Goal: Task Accomplishment & Management: Use online tool/utility

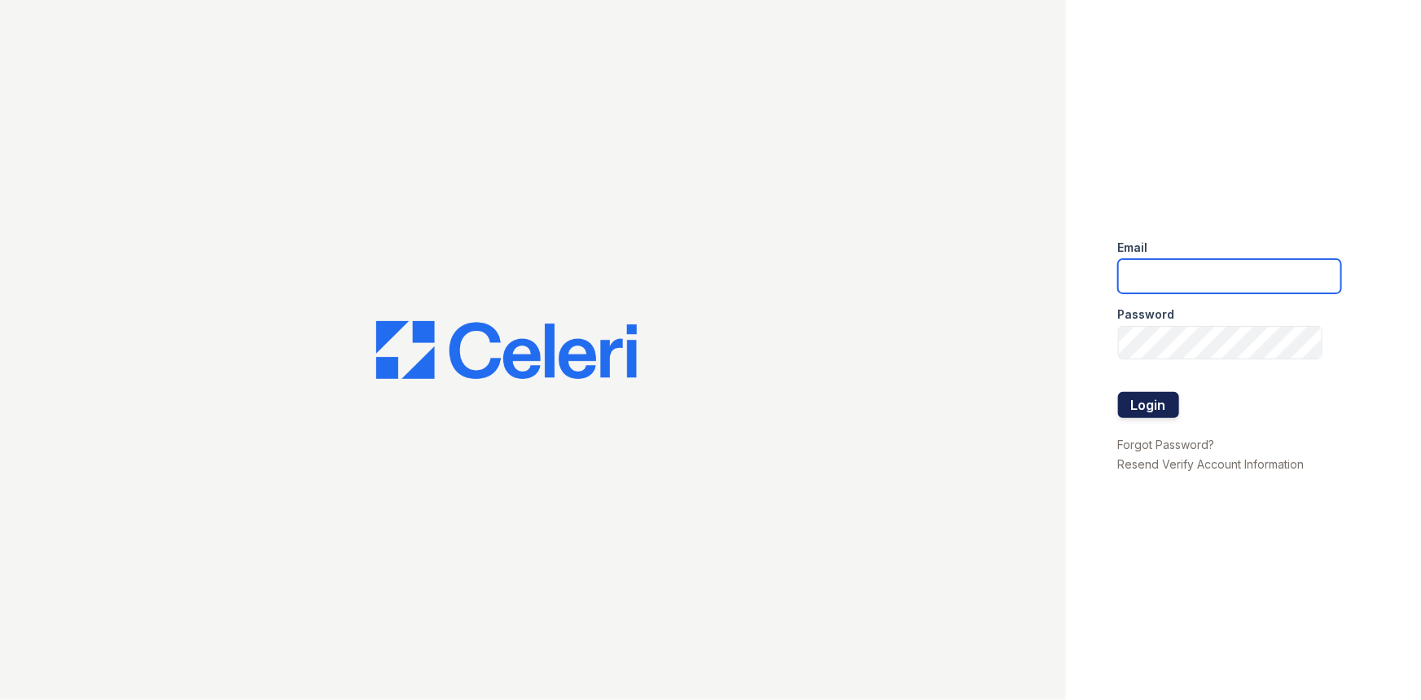
type input "renewvirginiabeach@trinity-pm.com"
click at [1140, 406] on button "Login" at bounding box center [1148, 405] width 61 height 26
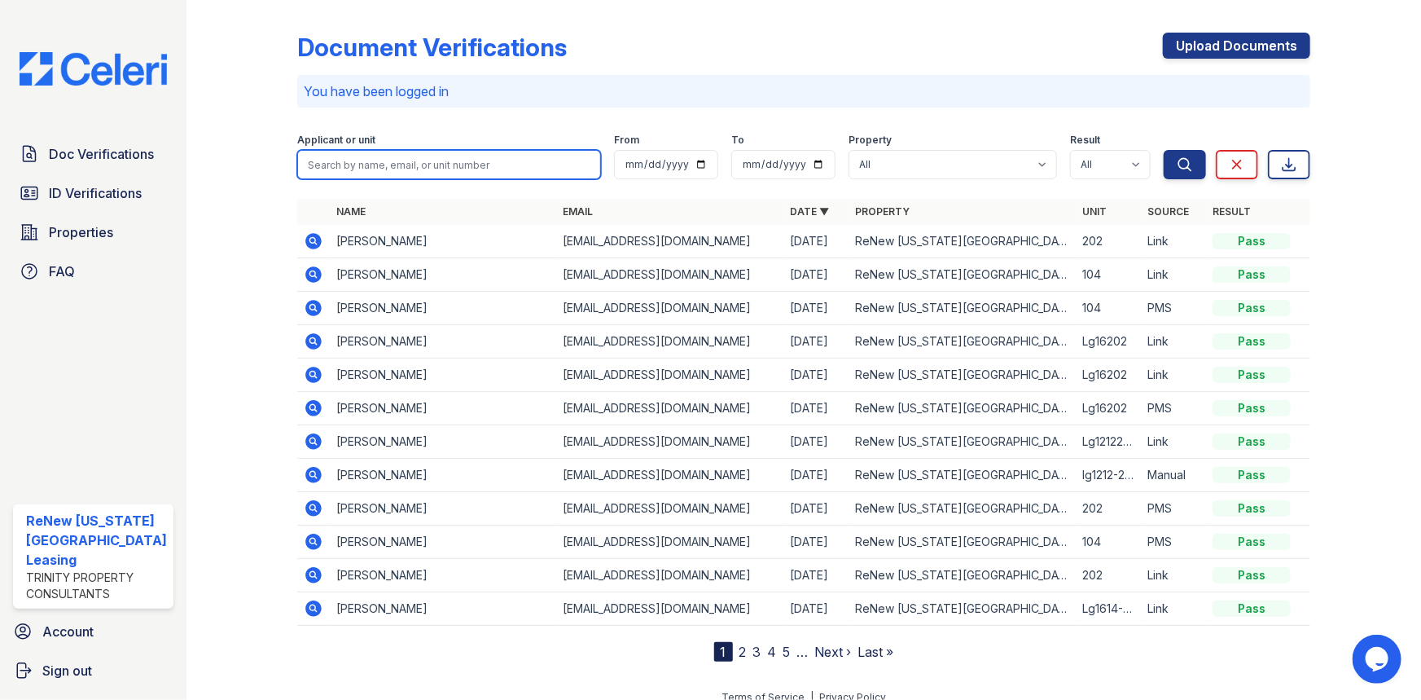
click at [318, 168] on input "search" at bounding box center [449, 164] width 305 height 29
type input "chelsea"
click at [1164, 150] on button "Search" at bounding box center [1185, 164] width 42 height 29
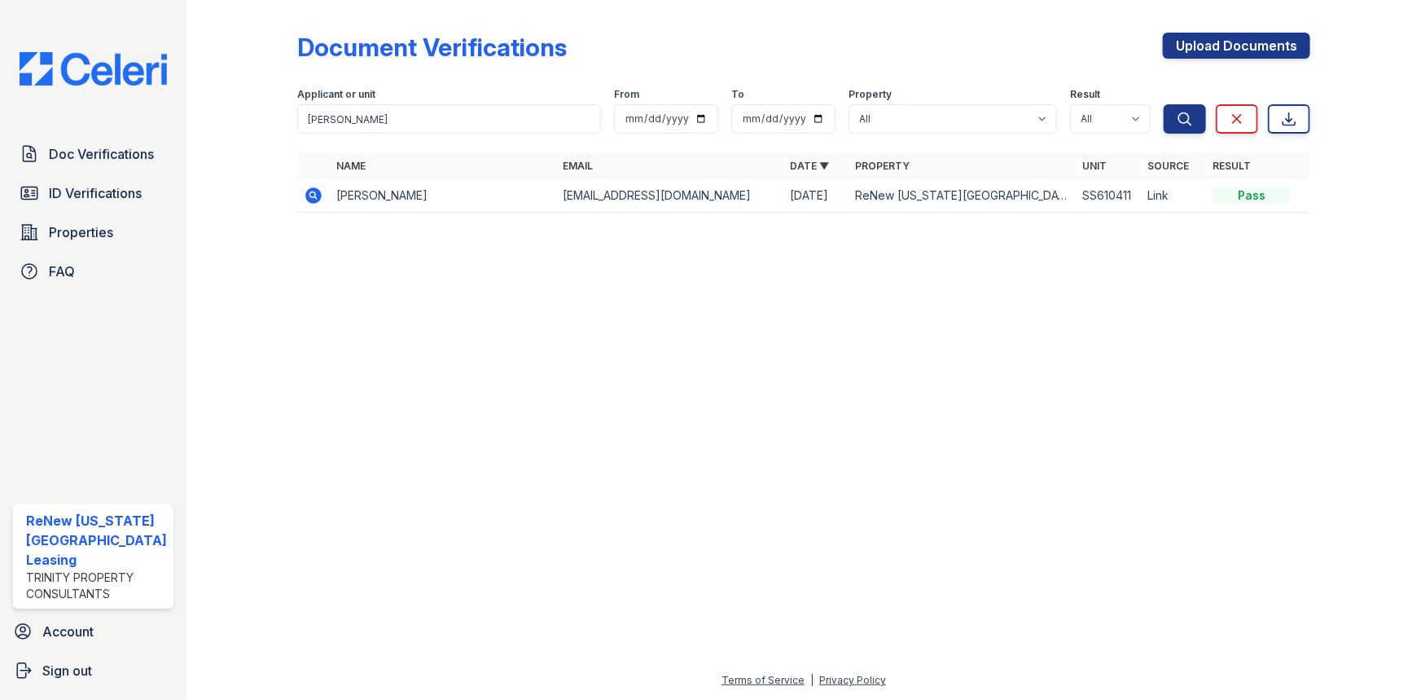
click at [310, 195] on icon at bounding box center [312, 194] width 4 height 4
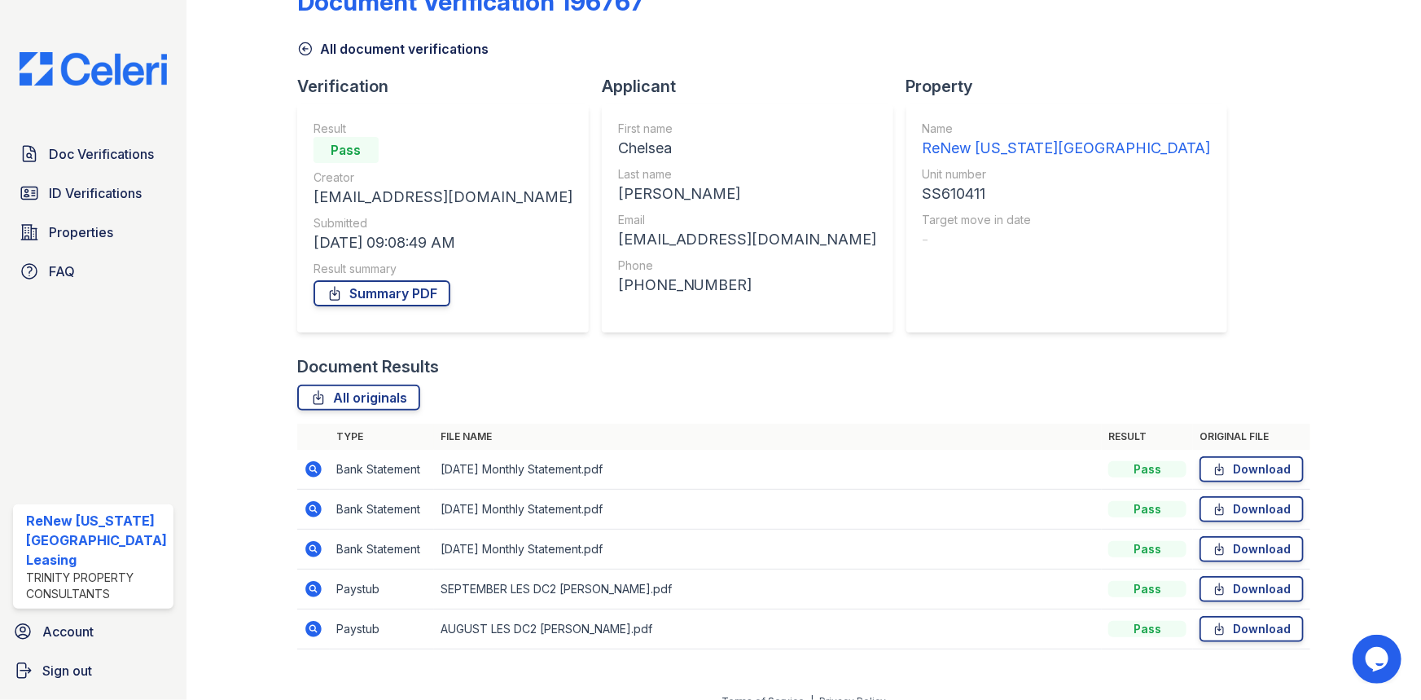
scroll to position [65, 0]
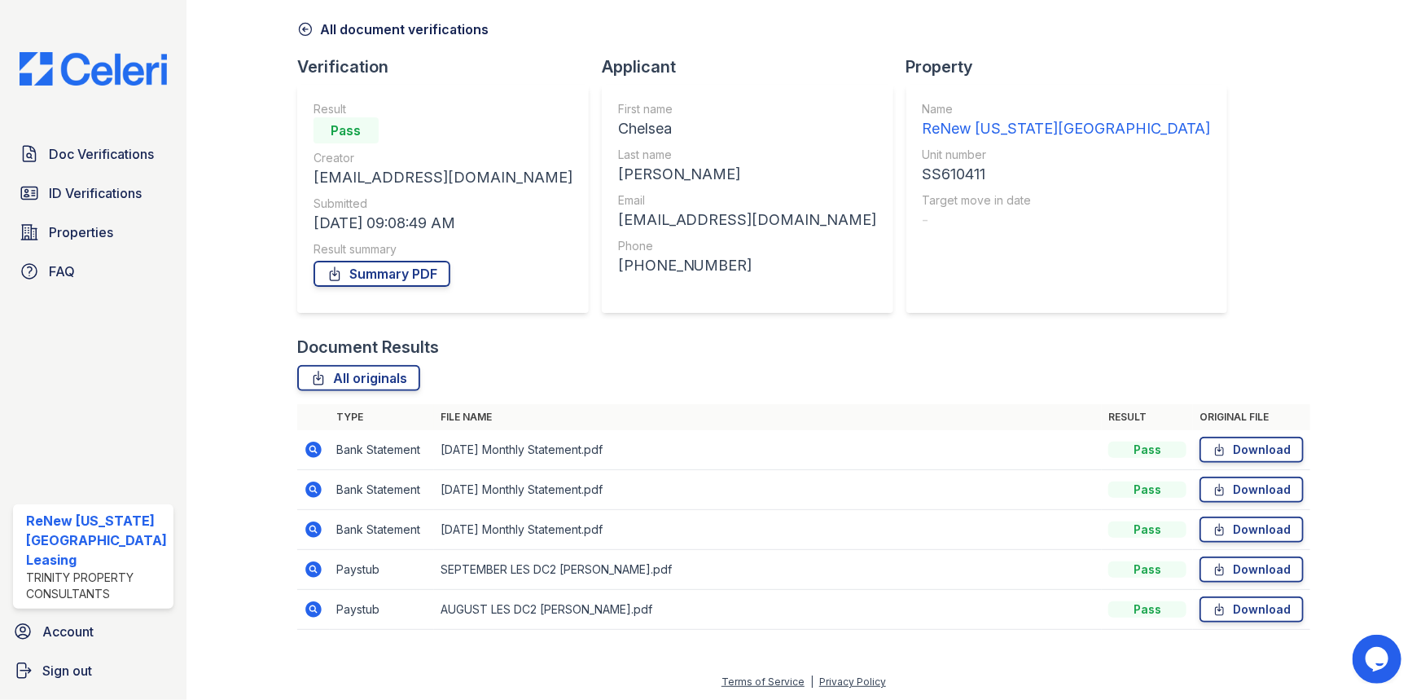
click at [309, 443] on icon at bounding box center [313, 449] width 16 height 16
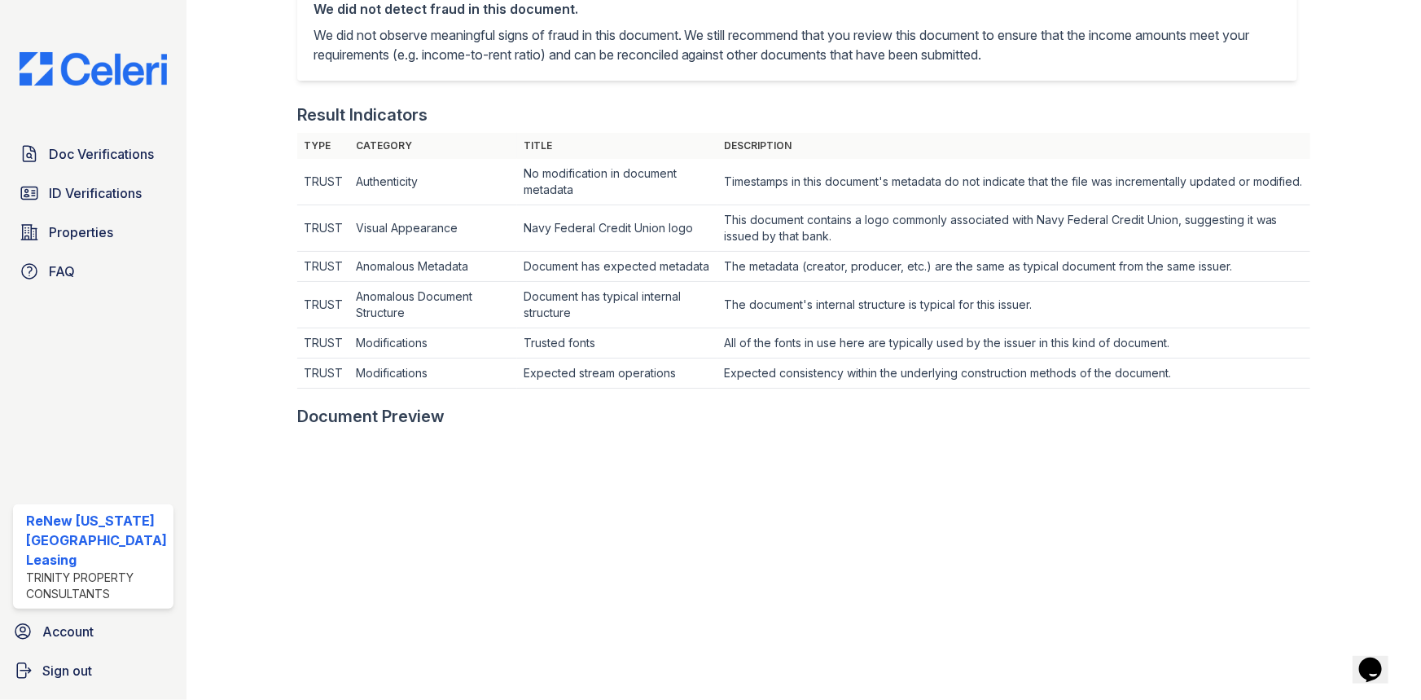
scroll to position [370, 0]
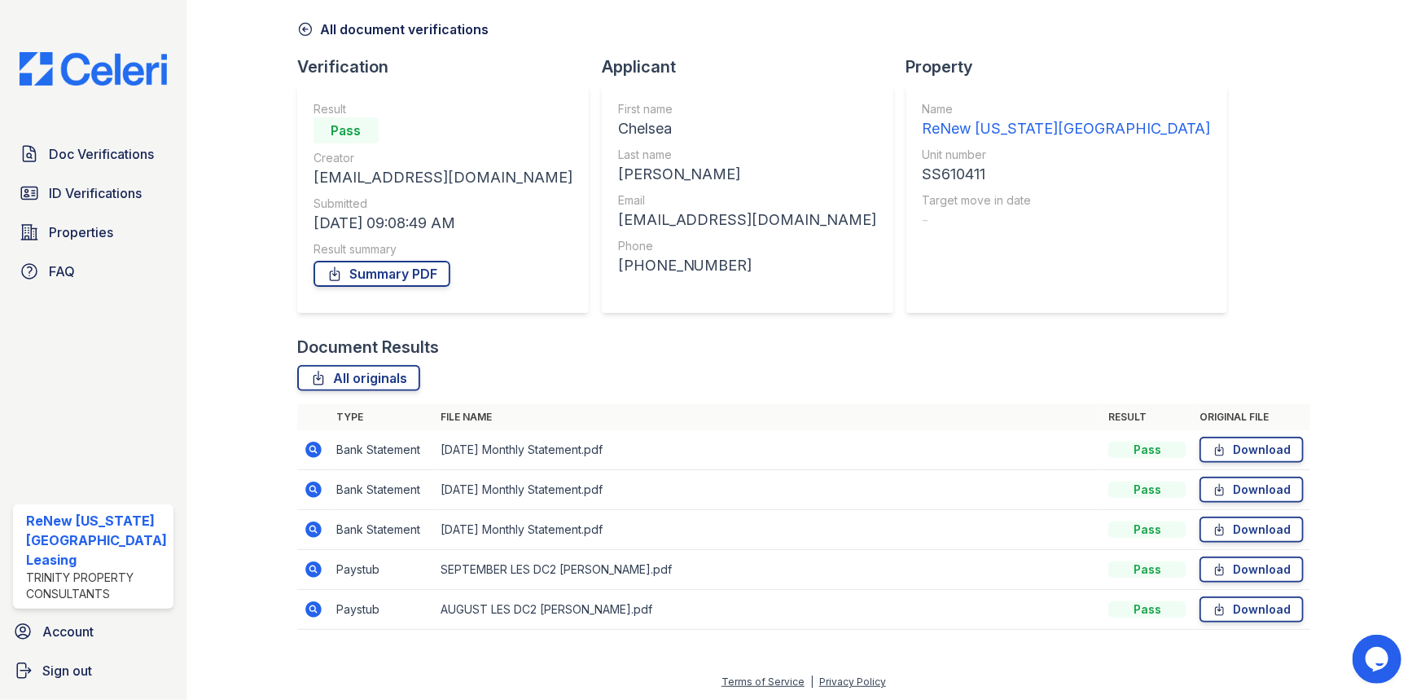
click at [314, 525] on icon at bounding box center [313, 529] width 16 height 16
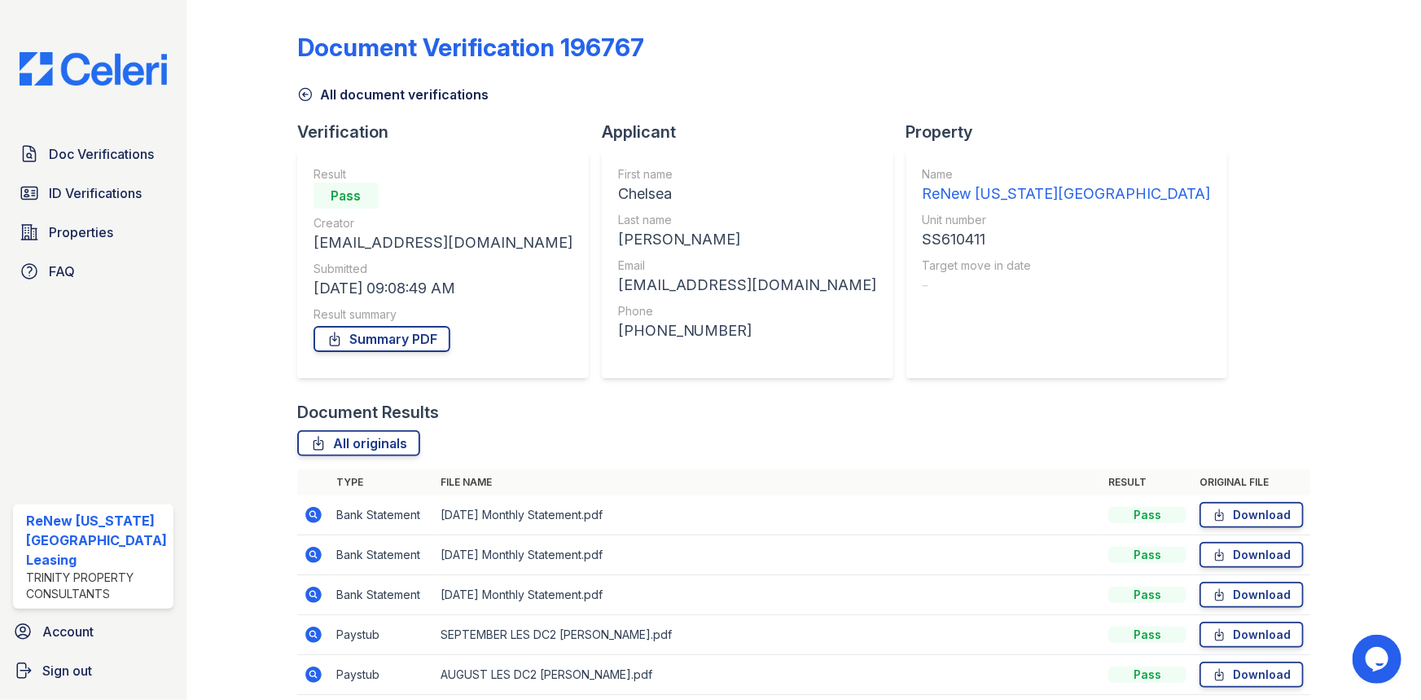
click at [313, 551] on icon at bounding box center [313, 554] width 16 height 16
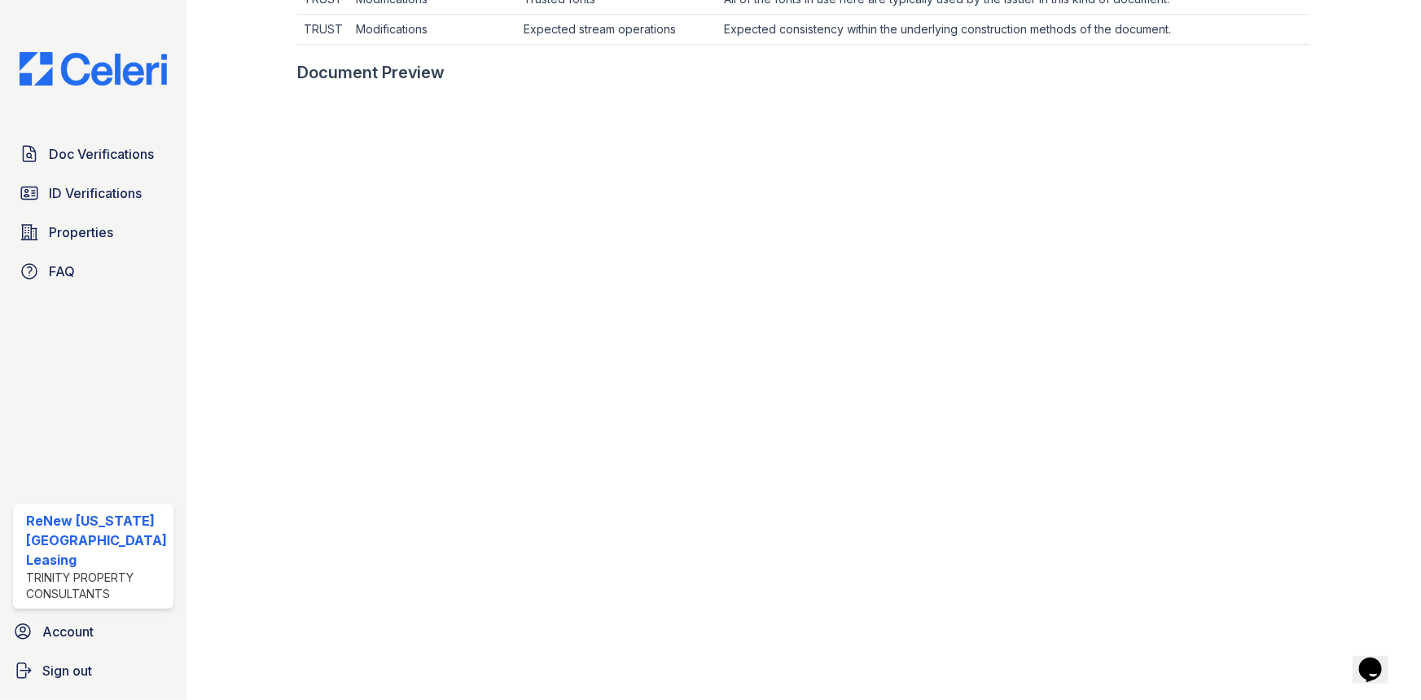
scroll to position [742, 0]
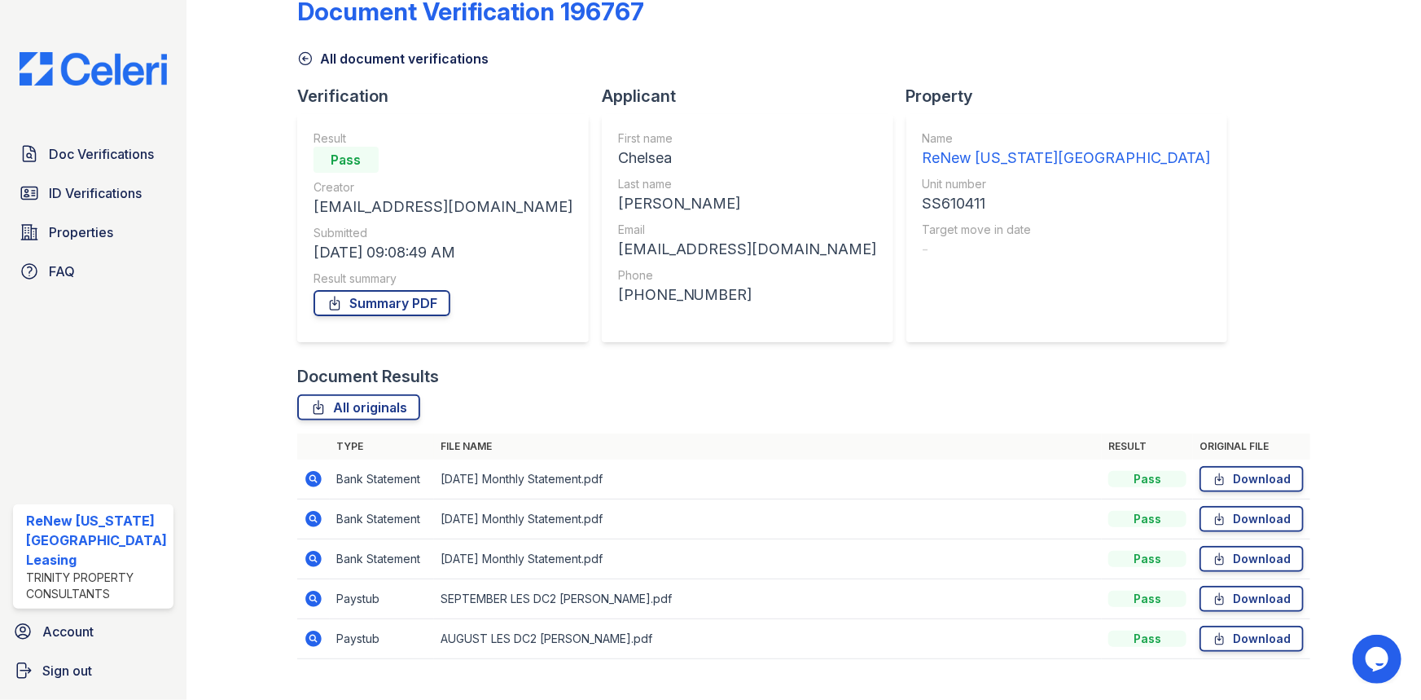
scroll to position [65, 0]
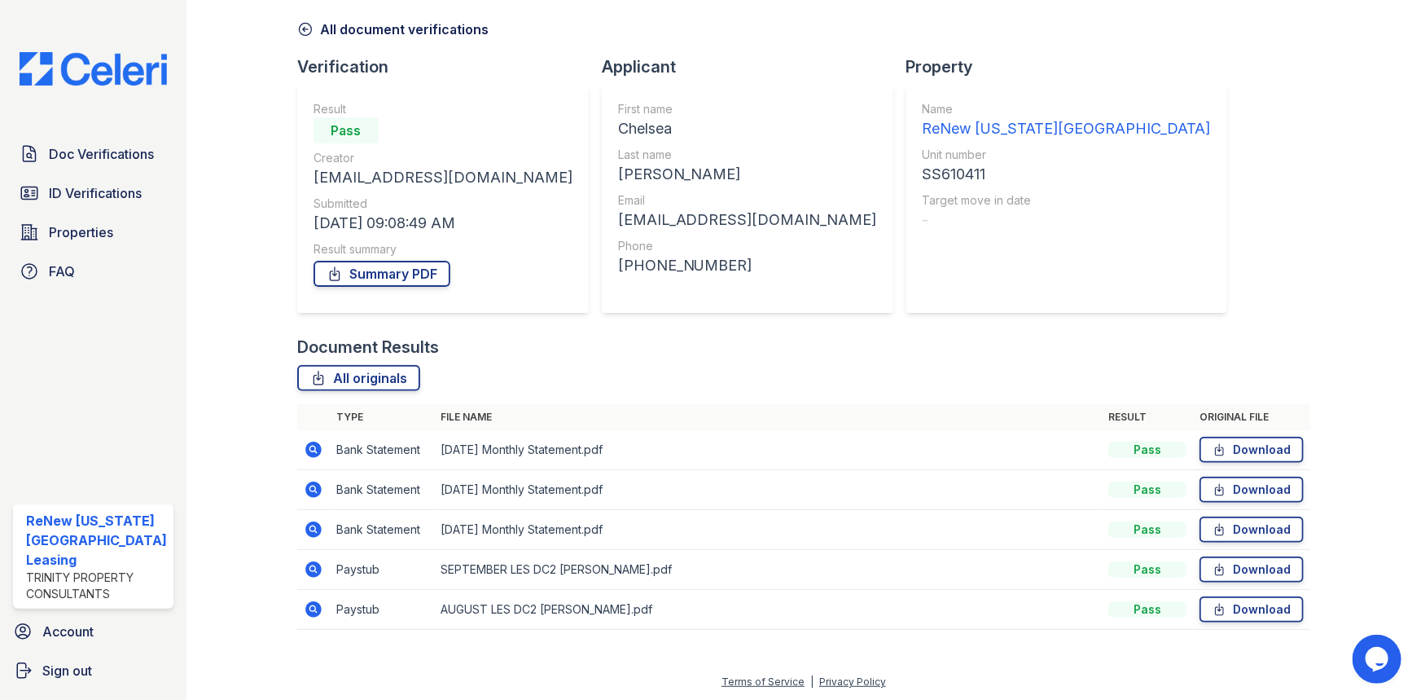
drag, startPoint x: 309, startPoint y: 564, endPoint x: 318, endPoint y: 563, distance: 9.9
click at [309, 564] on icon at bounding box center [314, 569] width 20 height 20
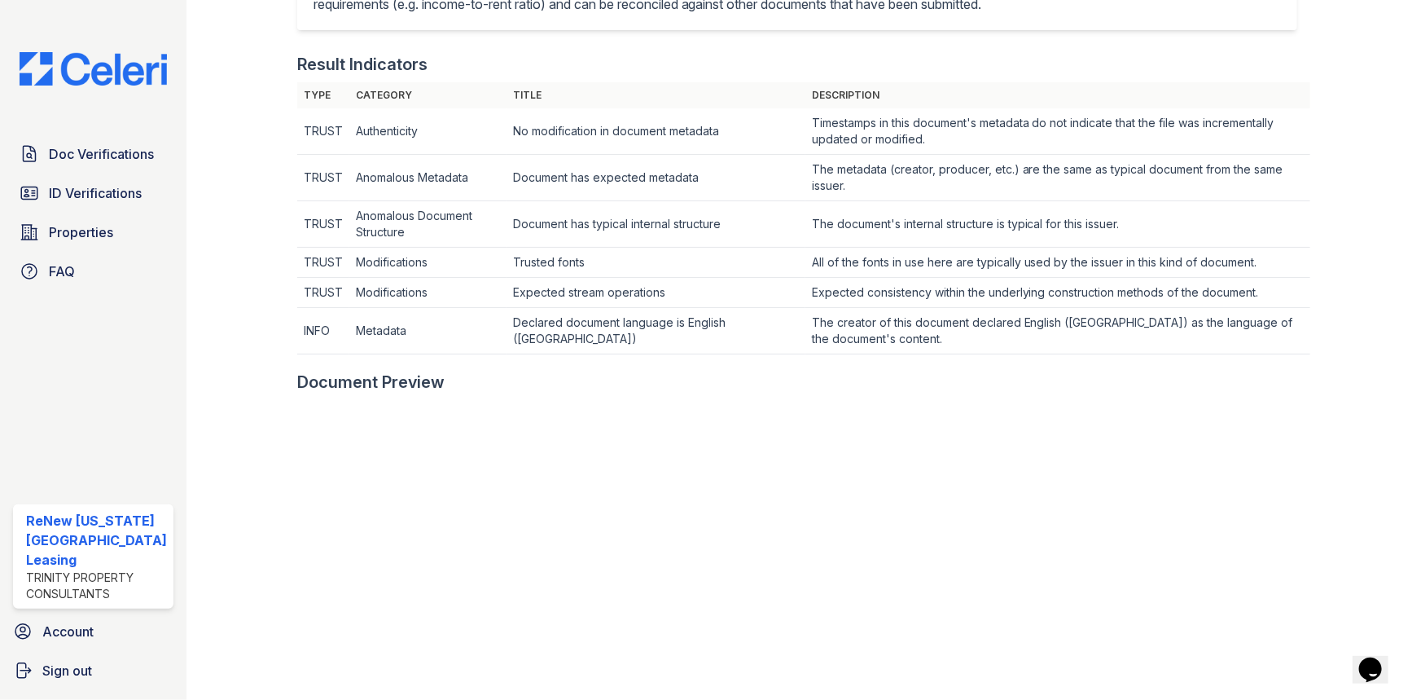
scroll to position [518, 0]
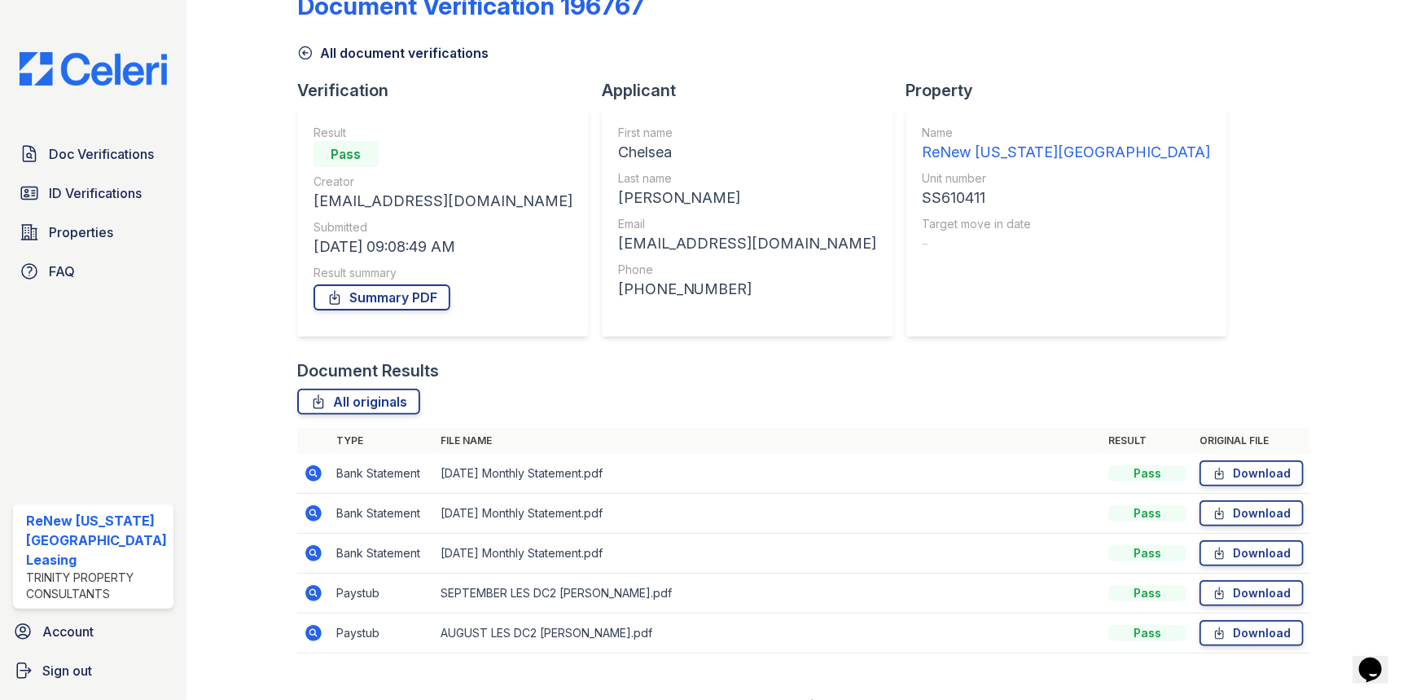
scroll to position [65, 0]
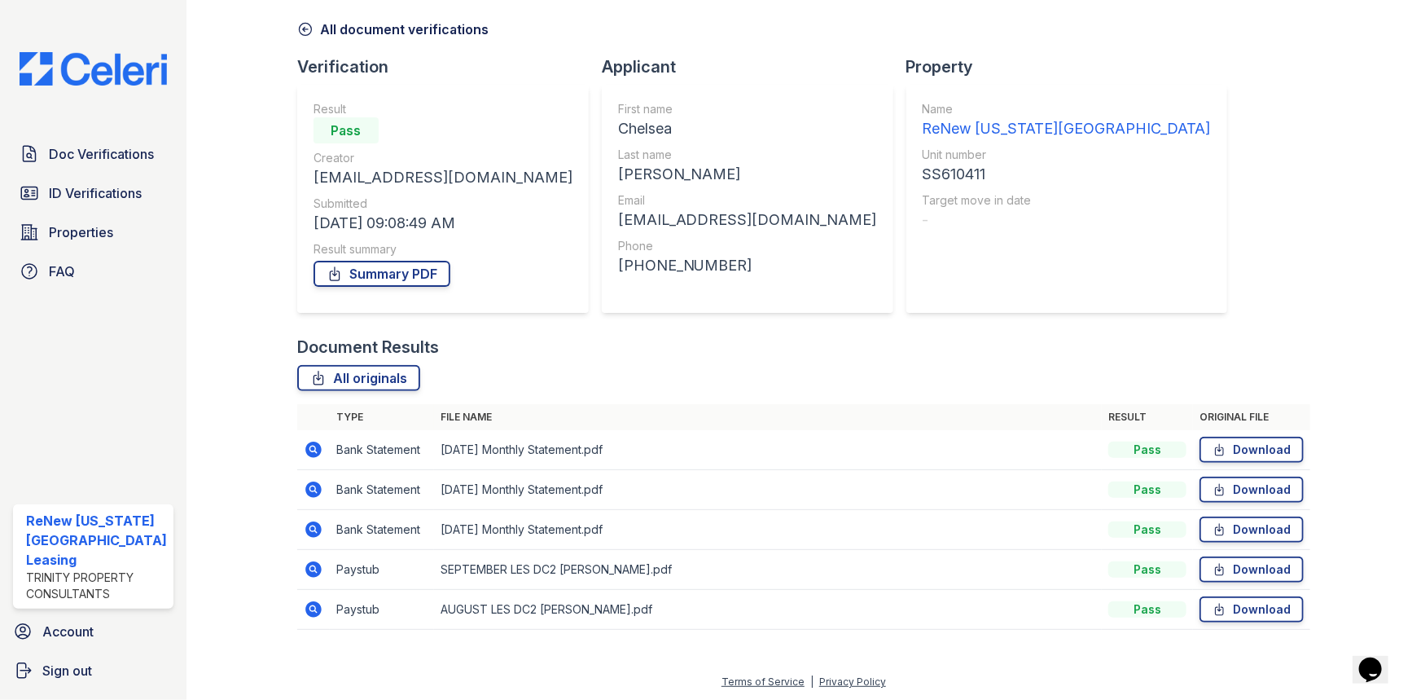
click at [309, 611] on icon at bounding box center [313, 609] width 16 height 16
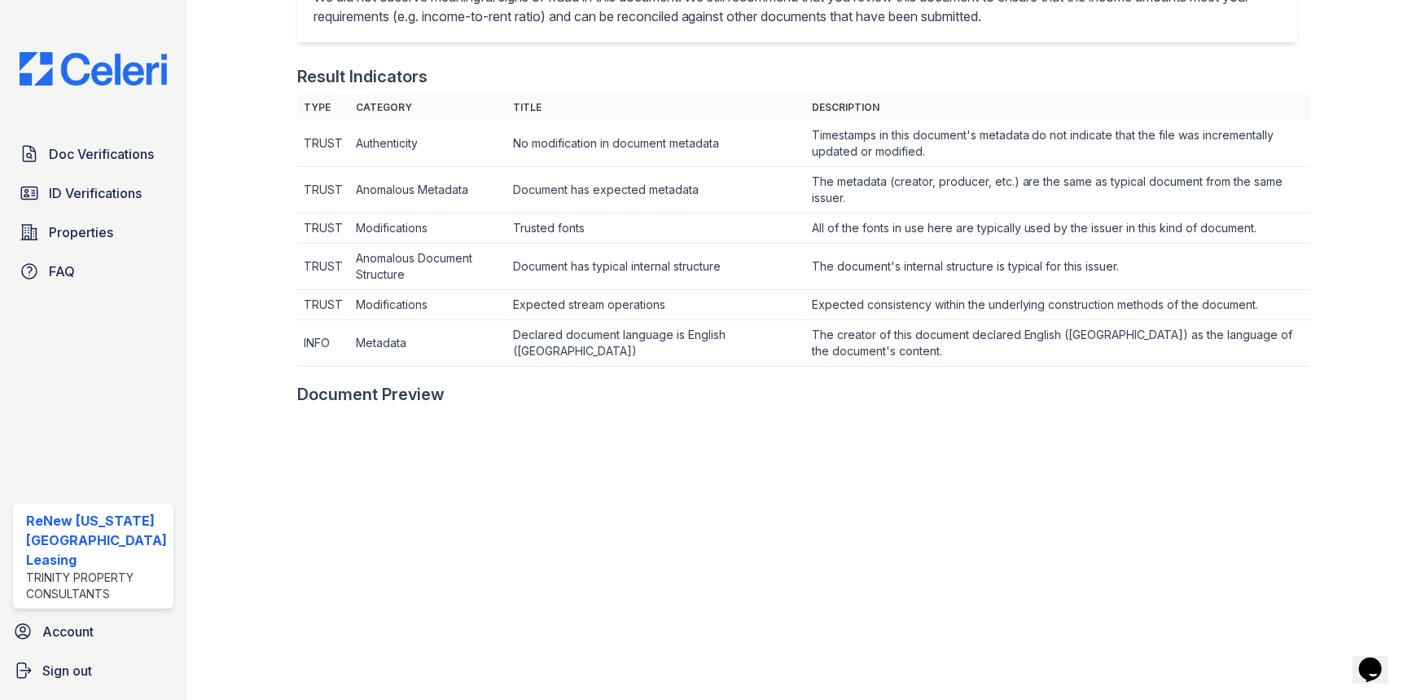
scroll to position [592, 0]
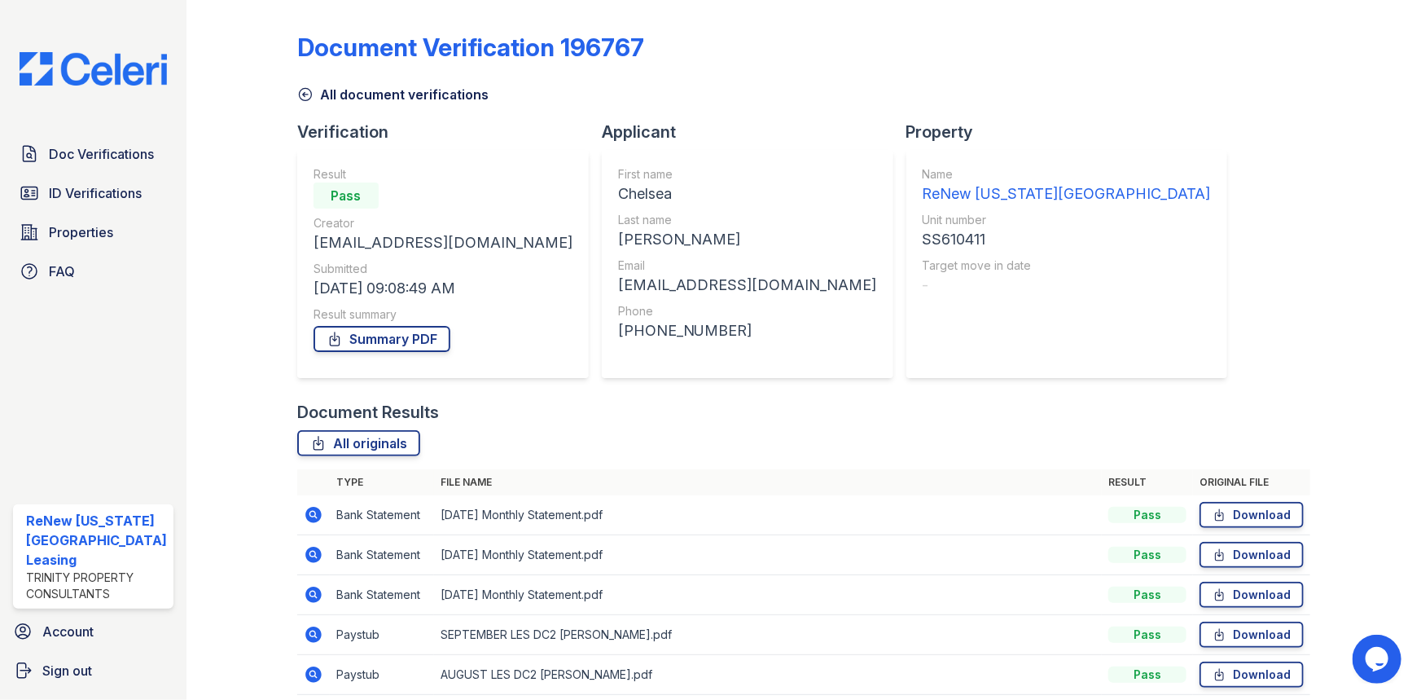
click at [305, 628] on icon at bounding box center [313, 634] width 16 height 16
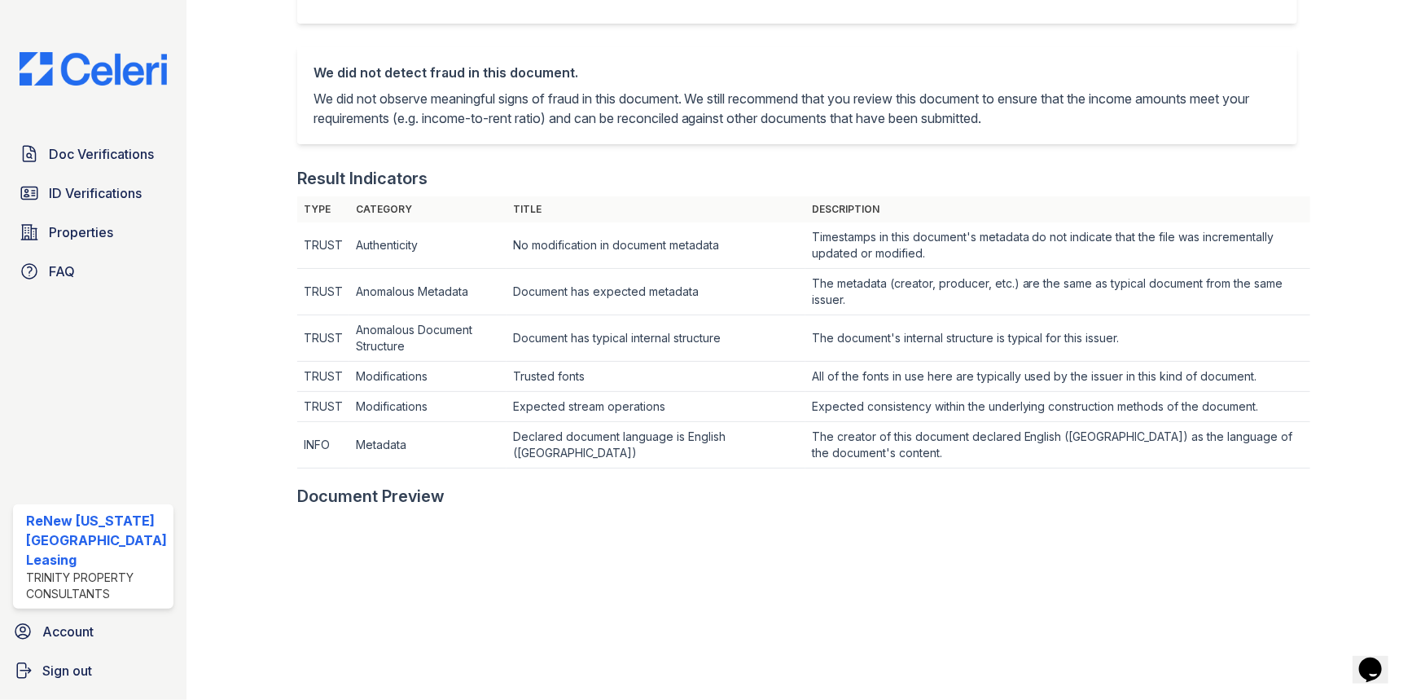
scroll to position [296, 0]
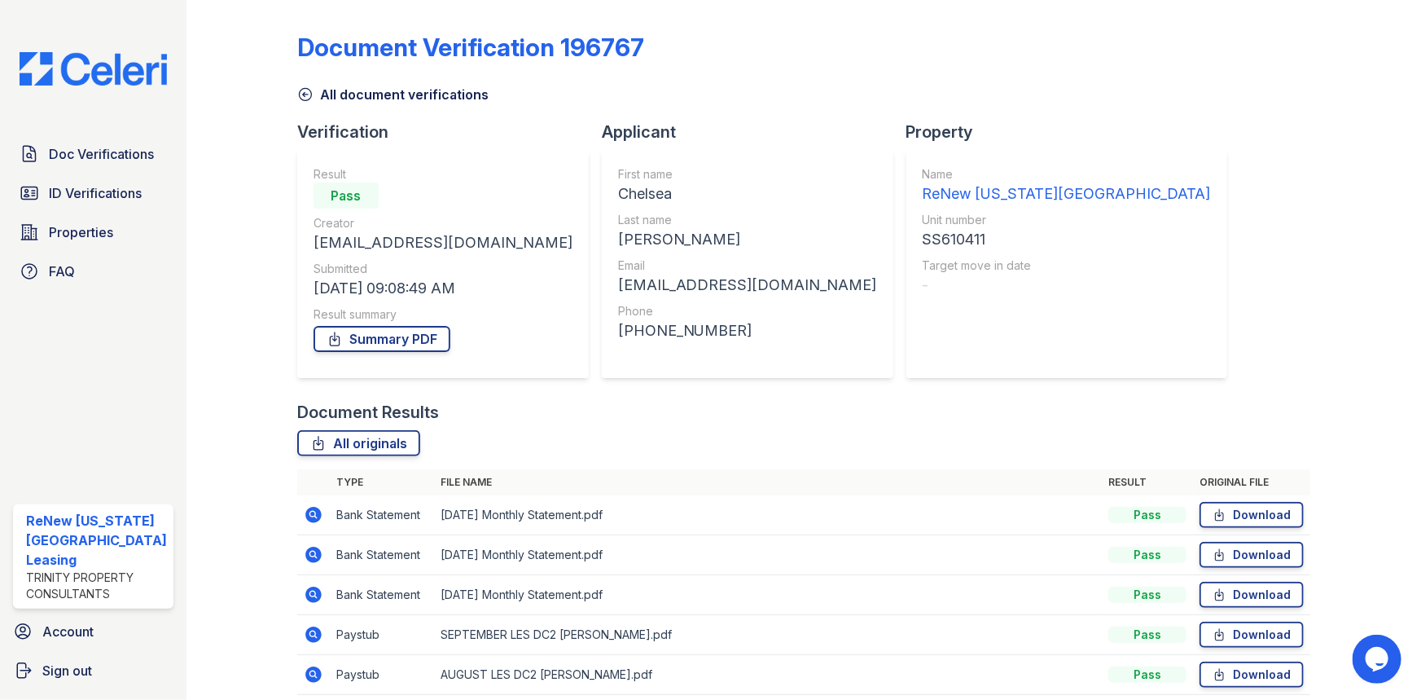
drag, startPoint x: 314, startPoint y: 552, endPoint x: 332, endPoint y: 555, distance: 18.2
click at [314, 552] on icon at bounding box center [313, 554] width 16 height 16
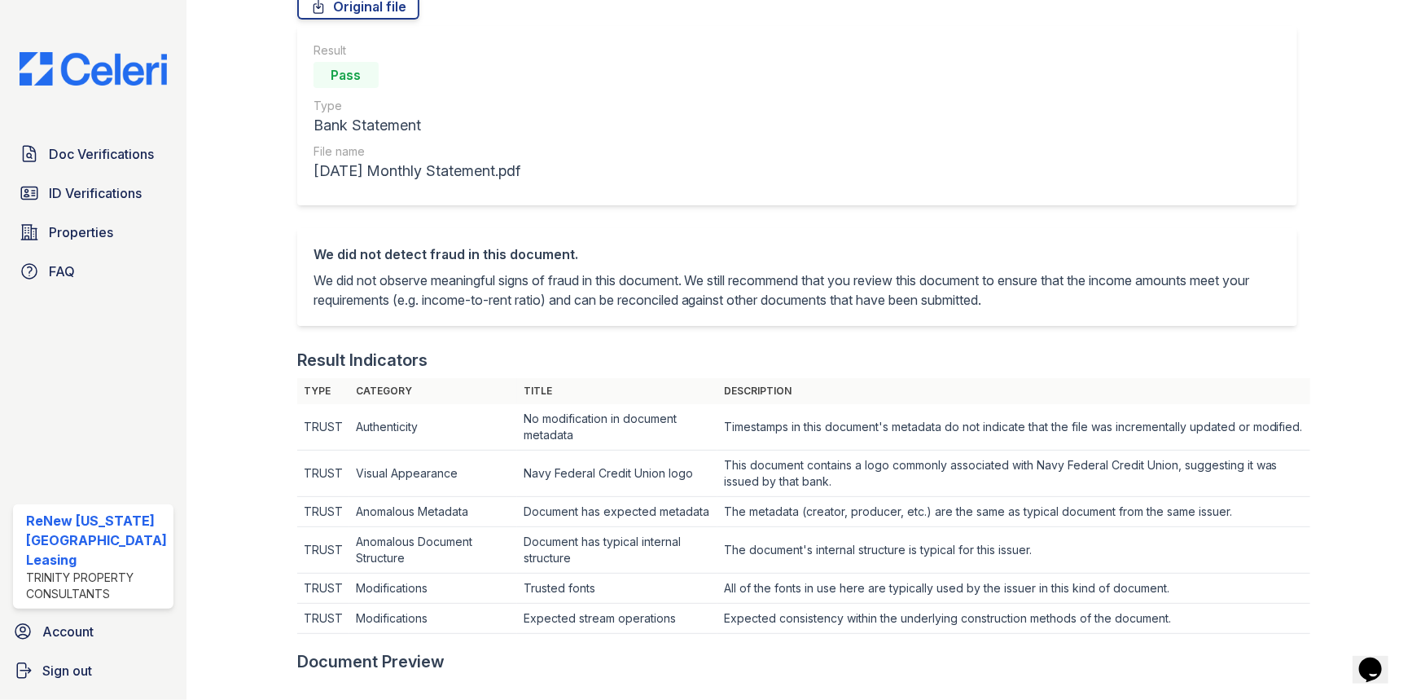
scroll to position [370, 0]
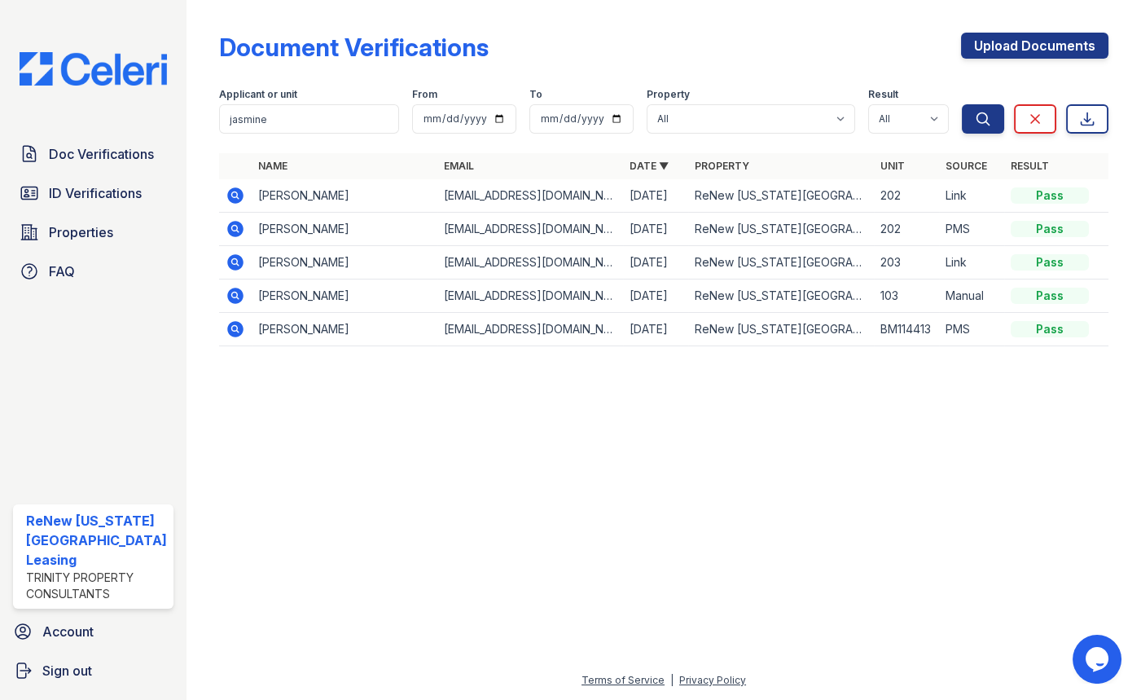
click at [230, 194] on icon at bounding box center [235, 195] width 16 height 16
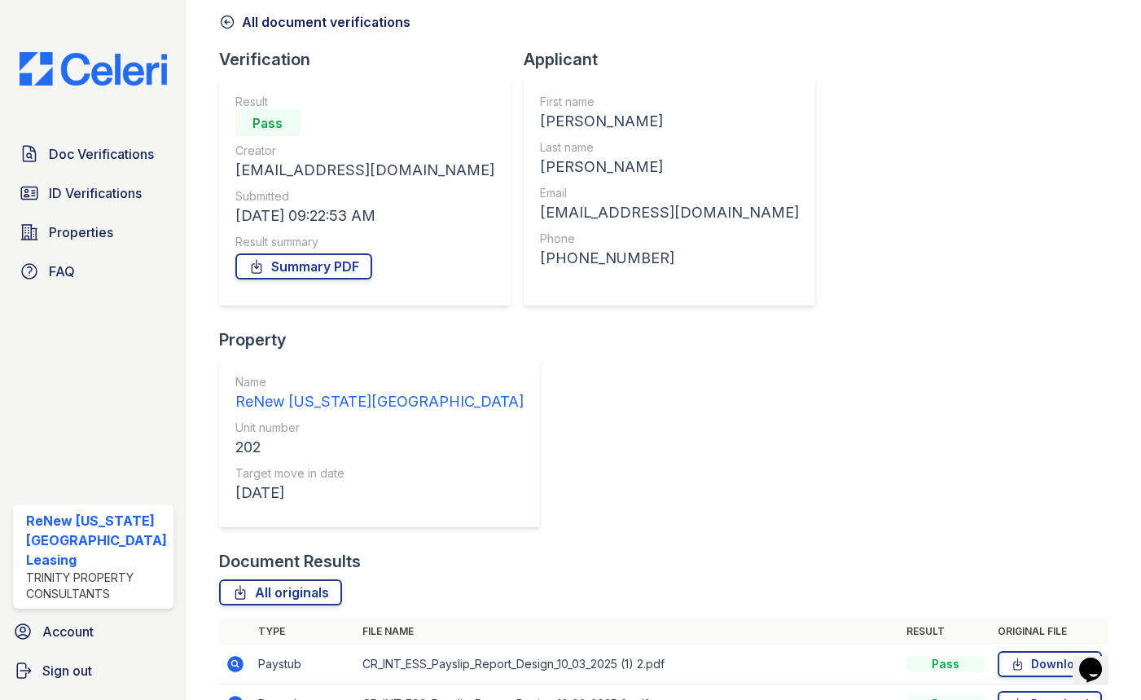
scroll to position [106, 0]
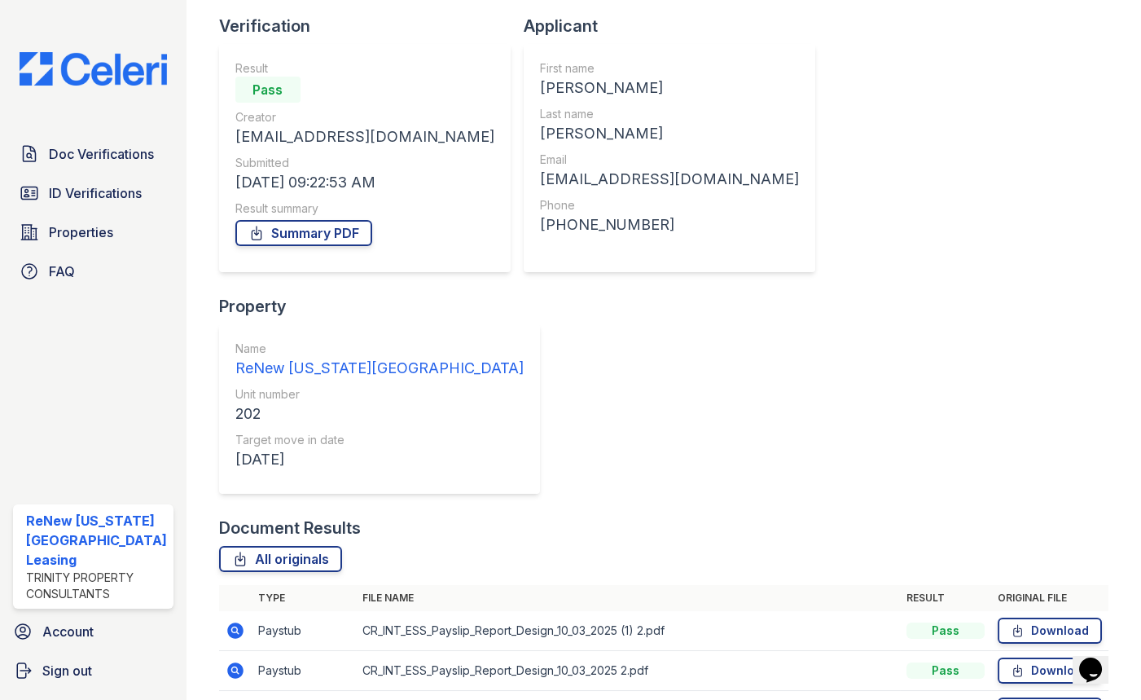
click at [227, 699] on icon at bounding box center [235, 710] width 16 height 16
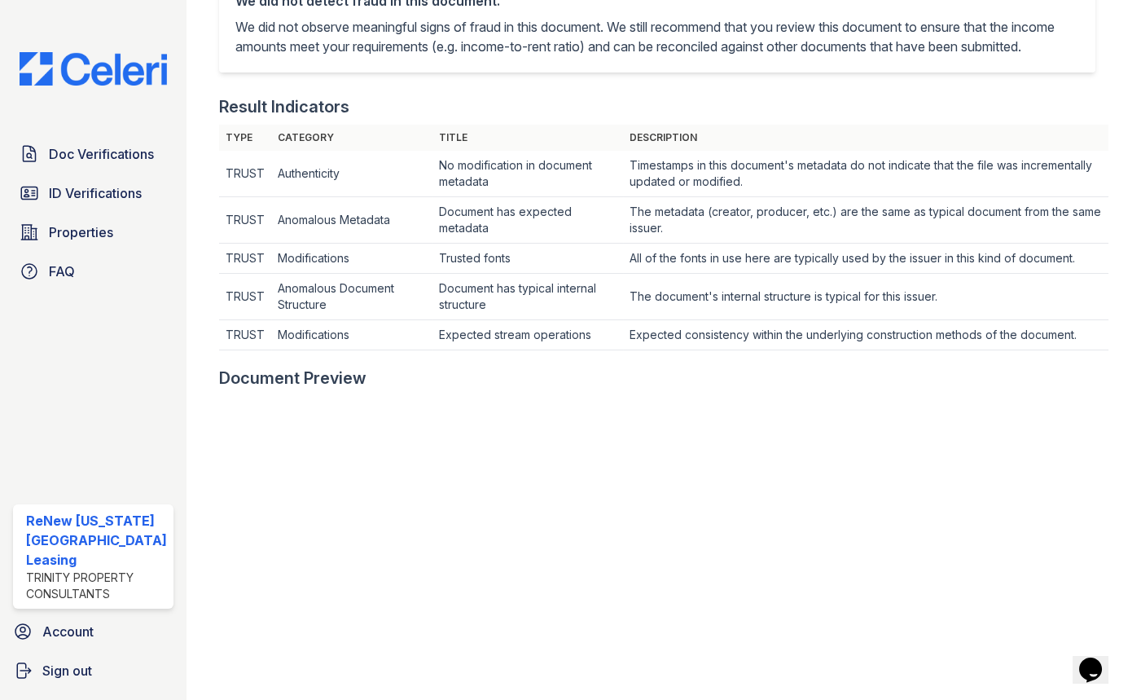
scroll to position [444, 0]
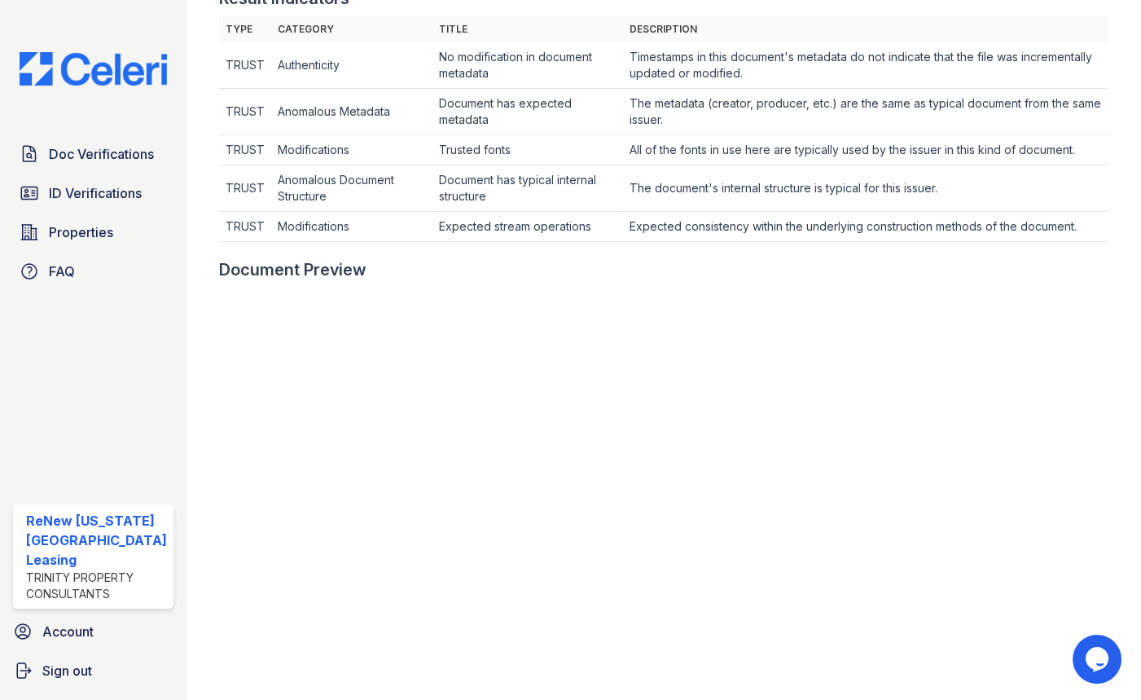
scroll to position [592, 0]
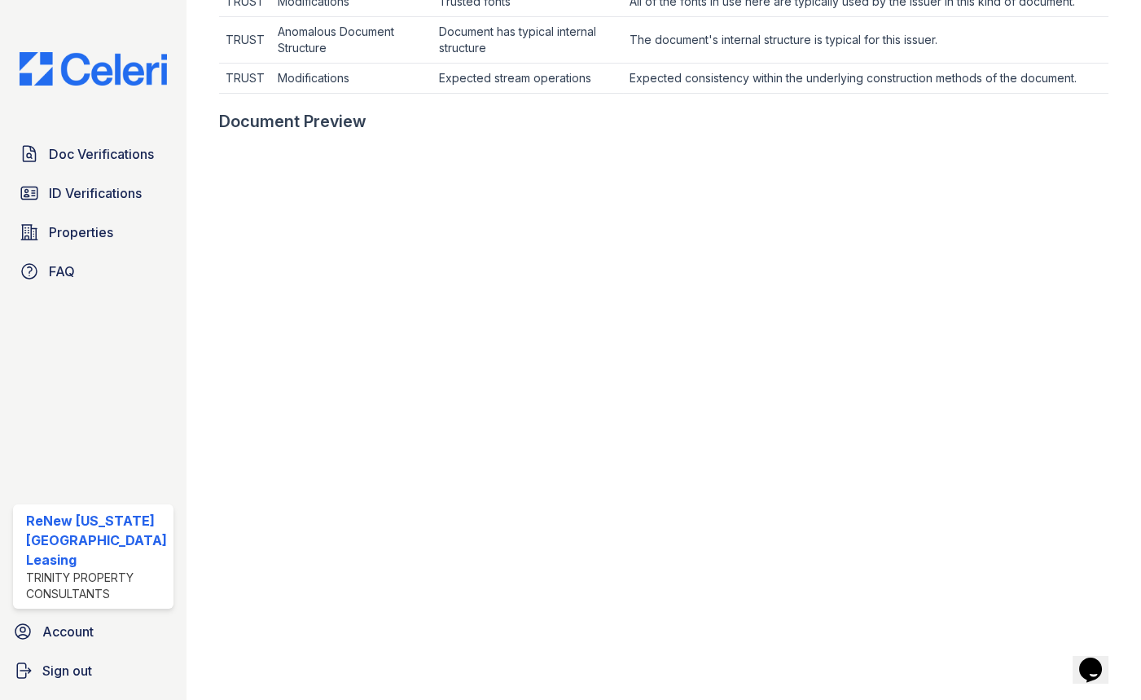
scroll to position [592, 0]
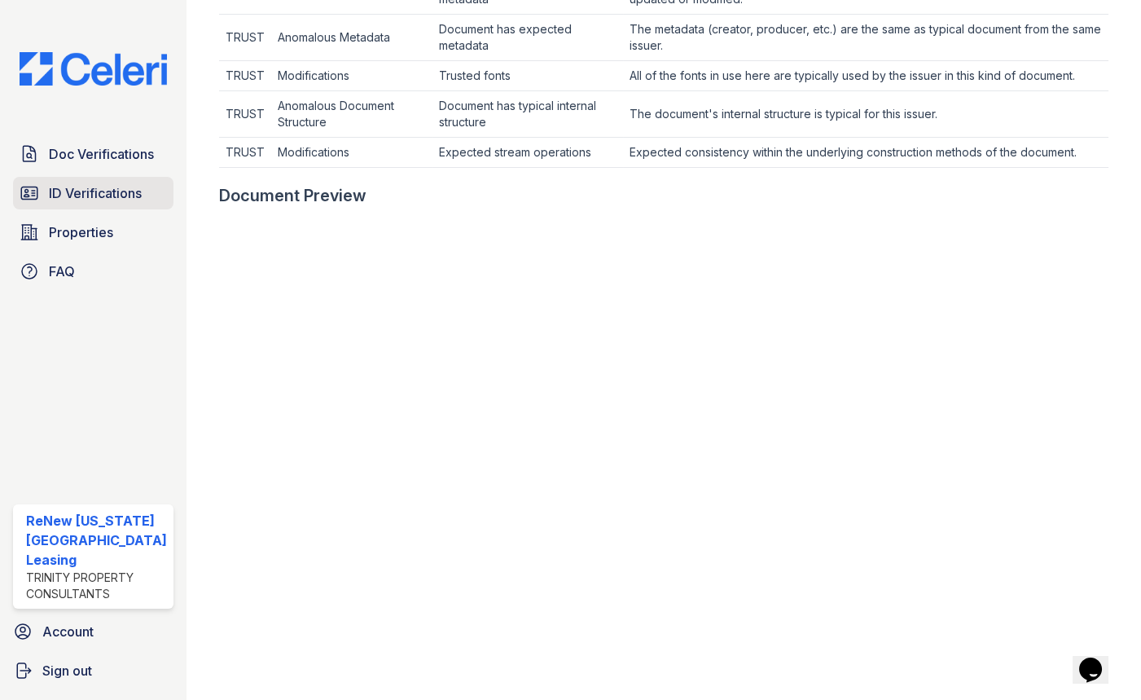
click at [50, 183] on span "ID Verifications" at bounding box center [95, 193] width 93 height 20
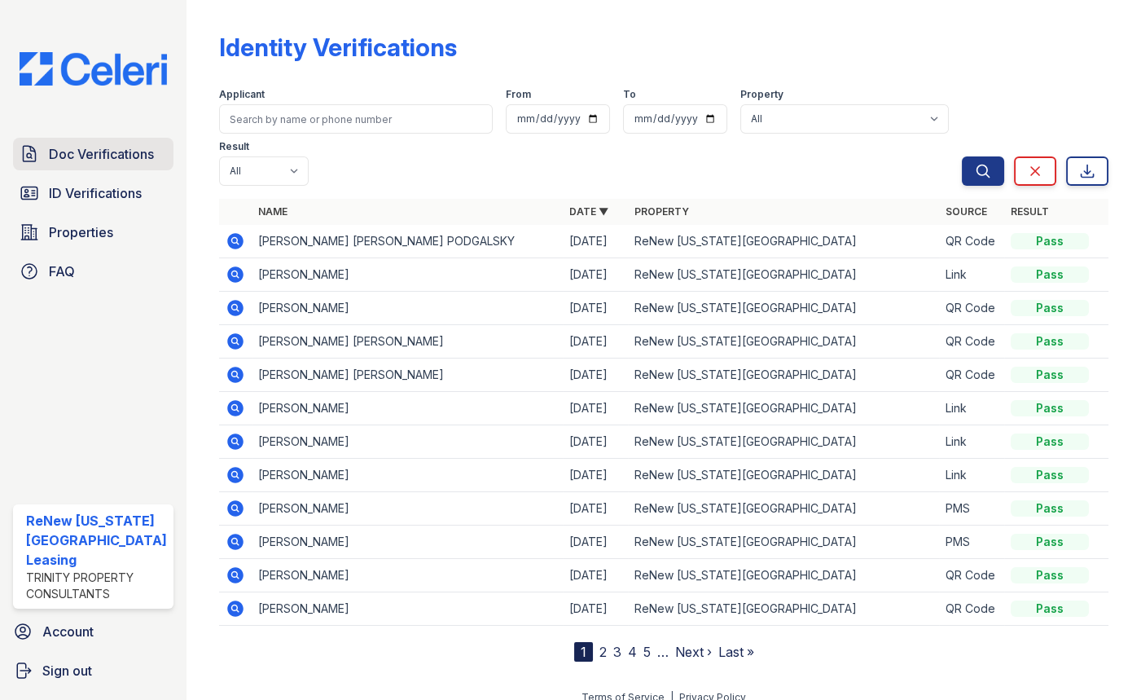
drag, startPoint x: 117, startPoint y: 140, endPoint x: 217, endPoint y: 112, distance: 103.4
click at [119, 140] on link "Doc Verifications" at bounding box center [93, 154] width 160 height 33
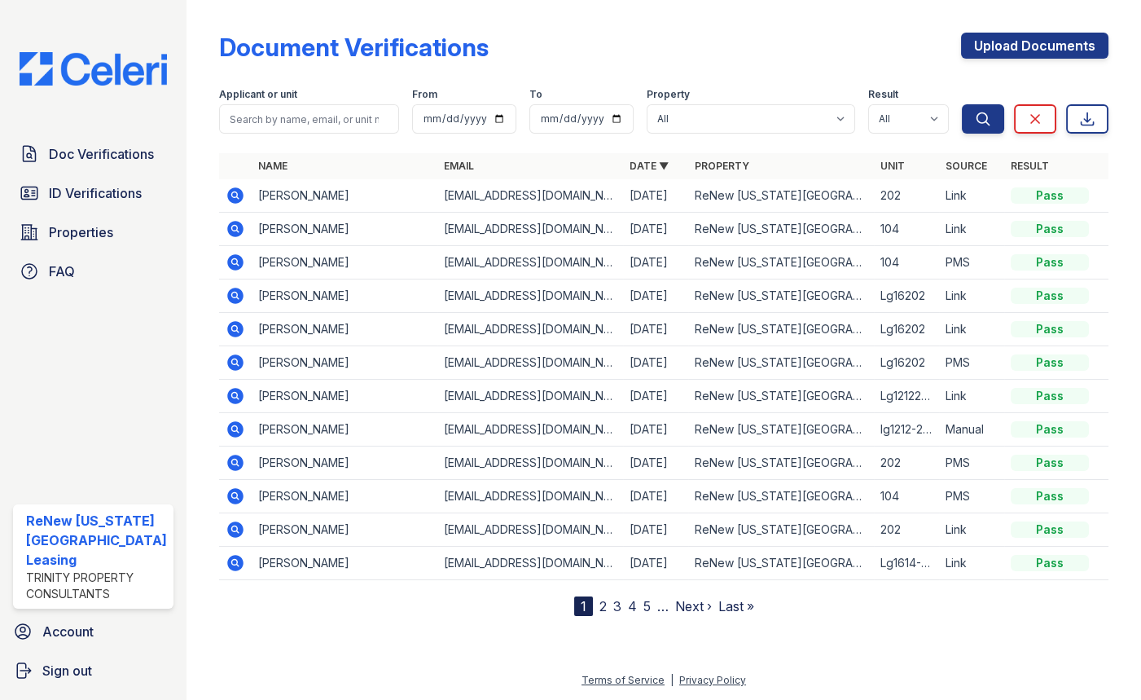
click at [227, 458] on icon at bounding box center [235, 462] width 16 height 16
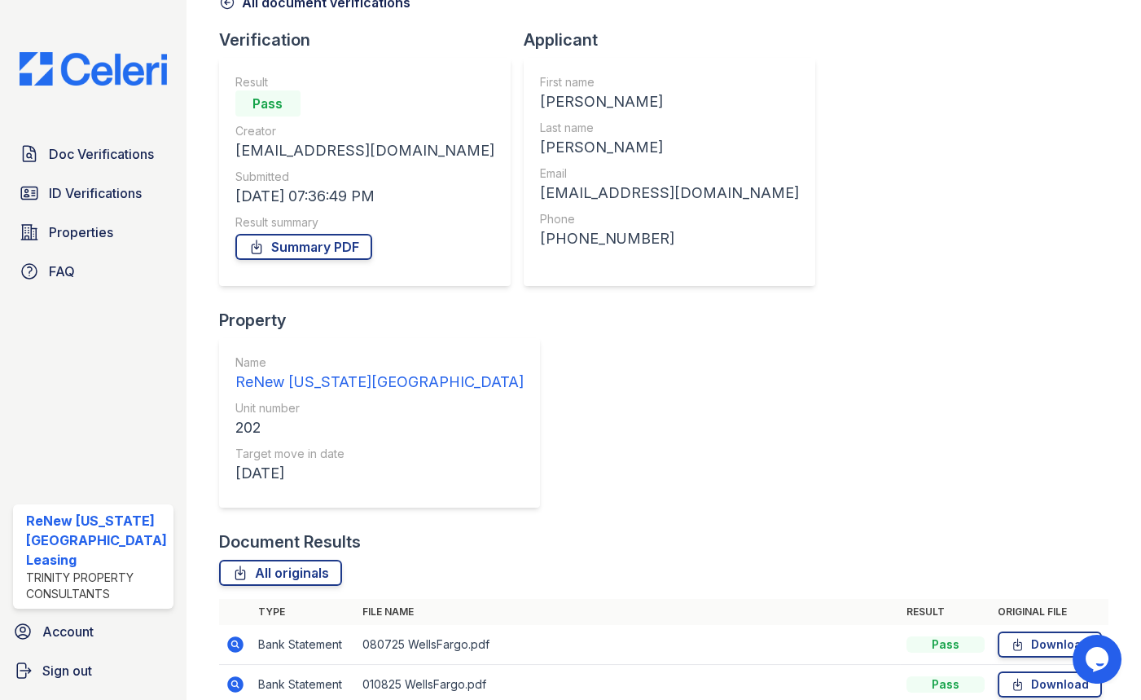
scroll to position [106, 0]
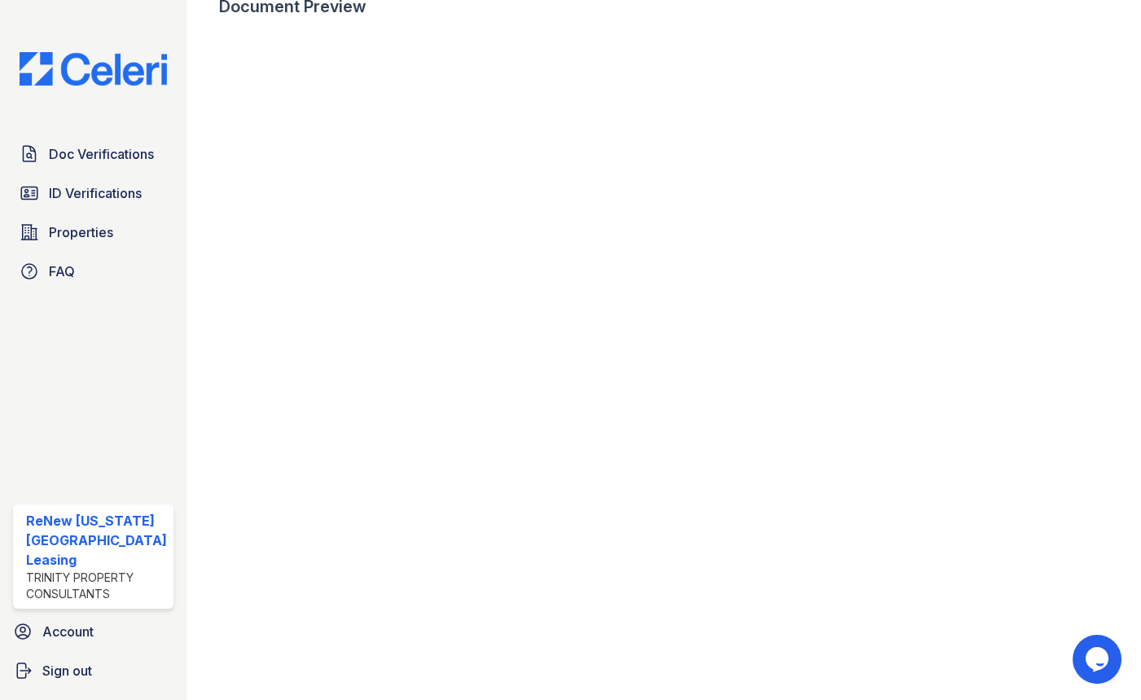
scroll to position [849, 0]
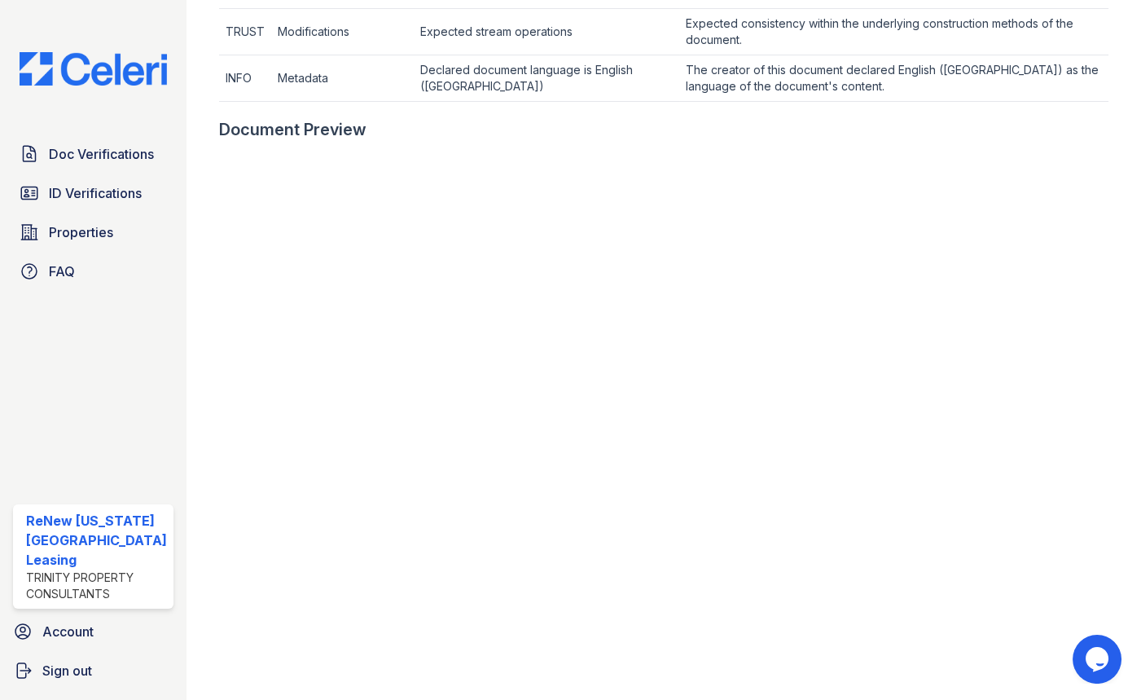
scroll to position [740, 0]
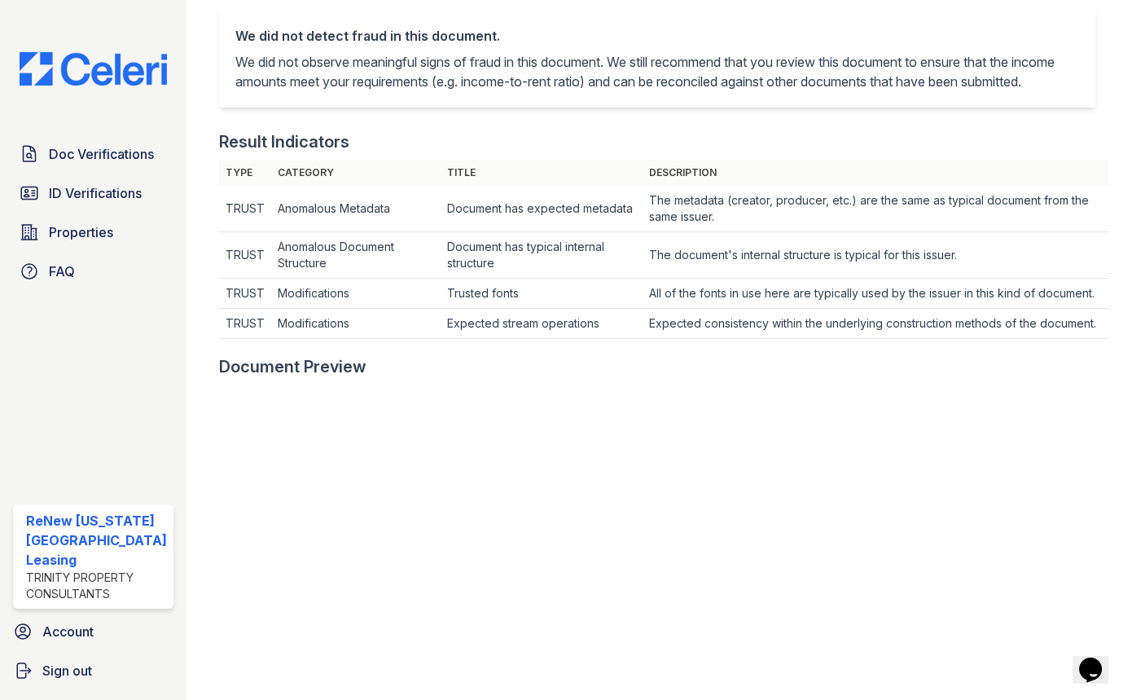
scroll to position [518, 0]
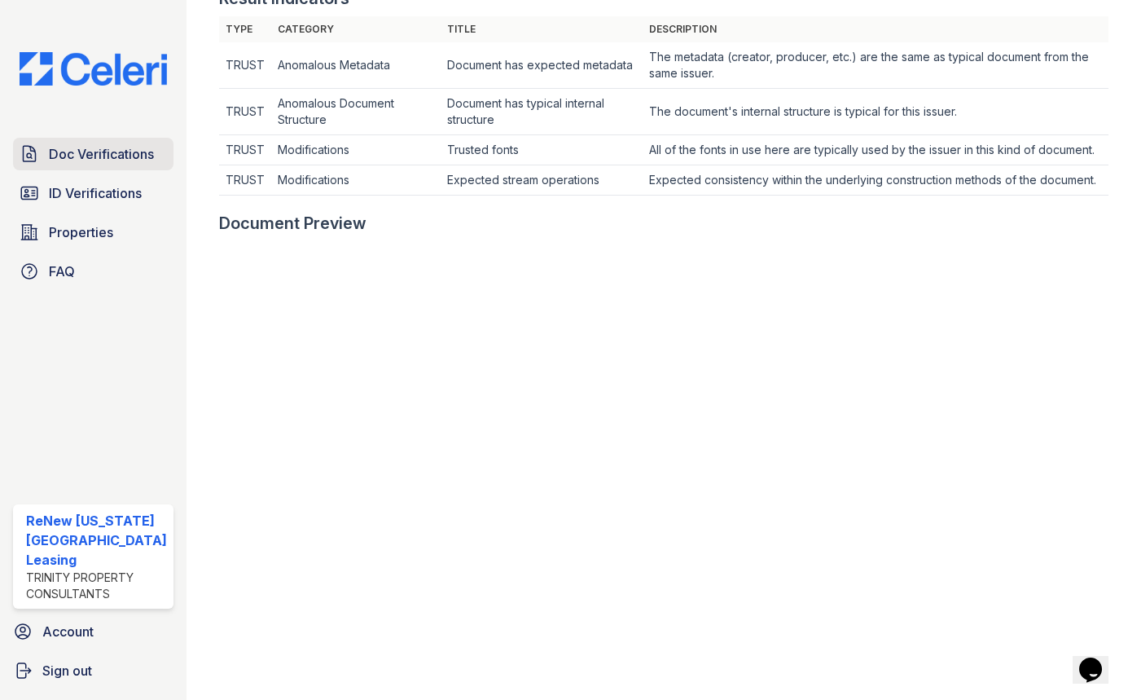
click at [49, 147] on span "Doc Verifications" at bounding box center [101, 154] width 105 height 20
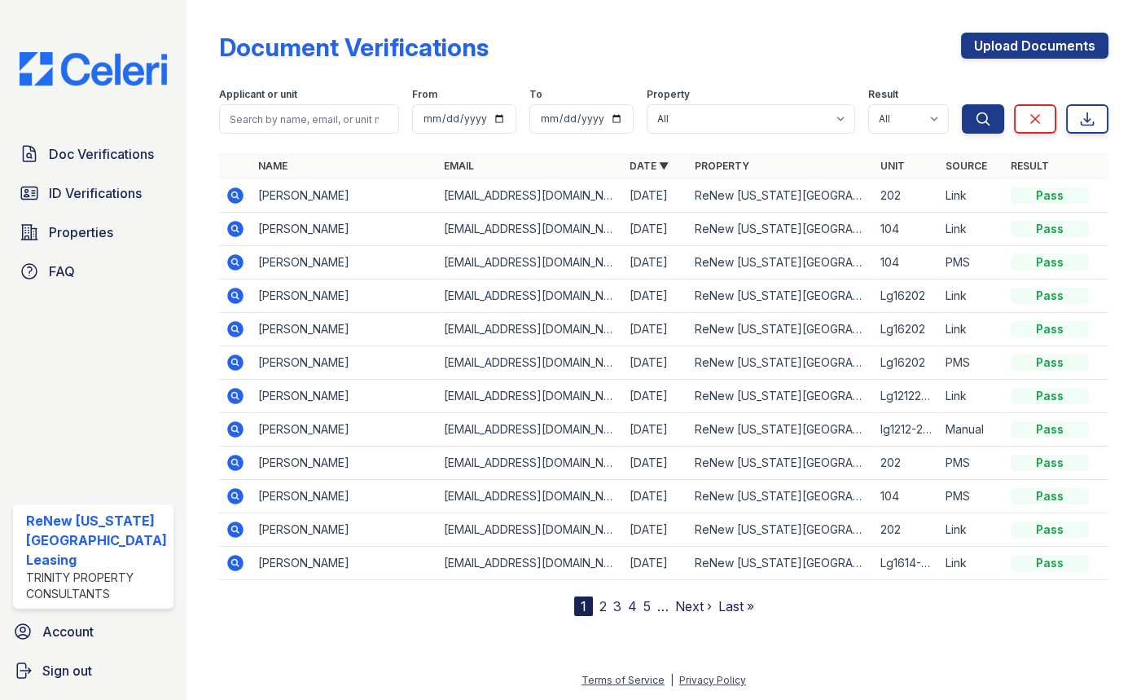
click at [227, 459] on icon at bounding box center [235, 462] width 16 height 16
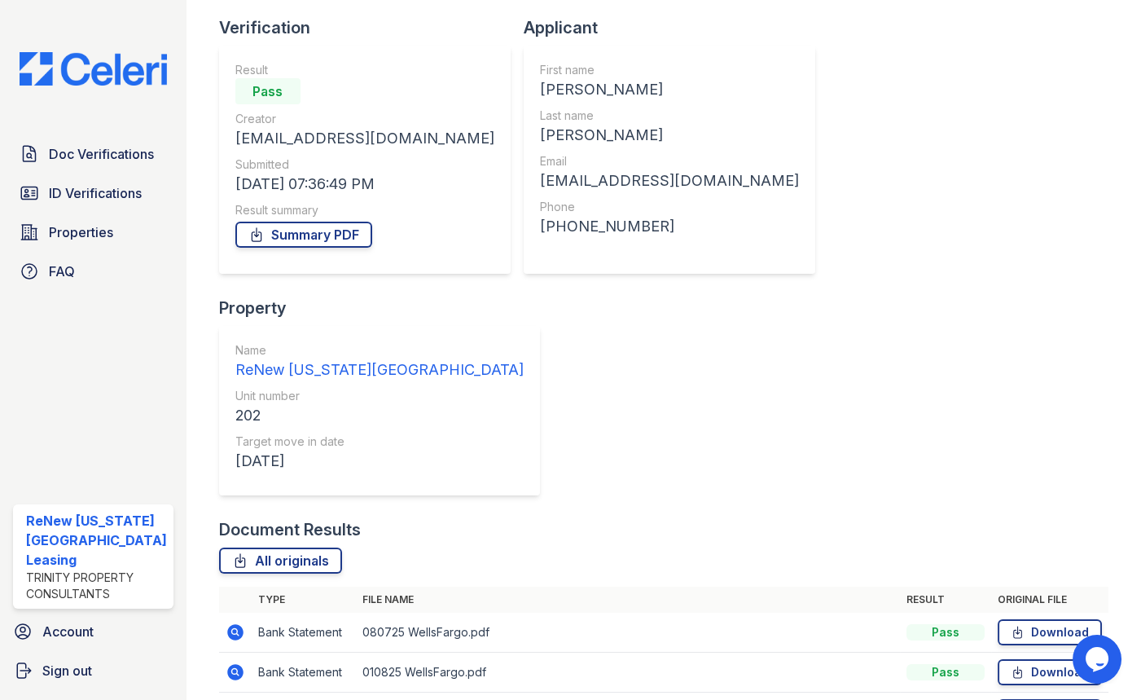
scroll to position [106, 0]
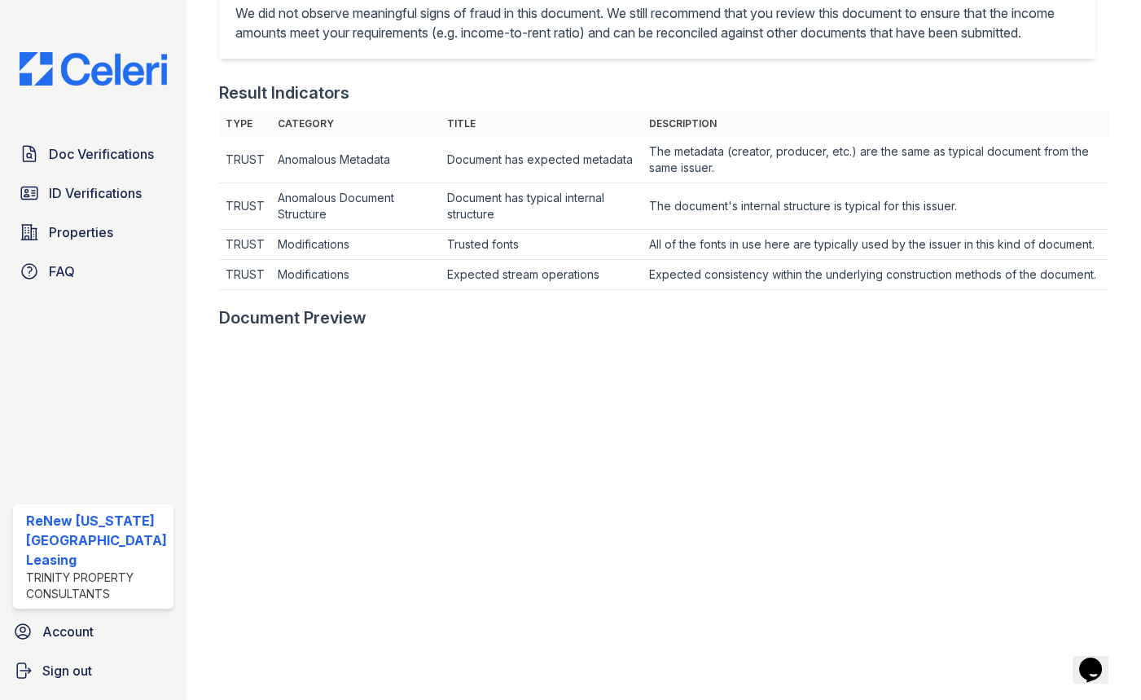
scroll to position [444, 0]
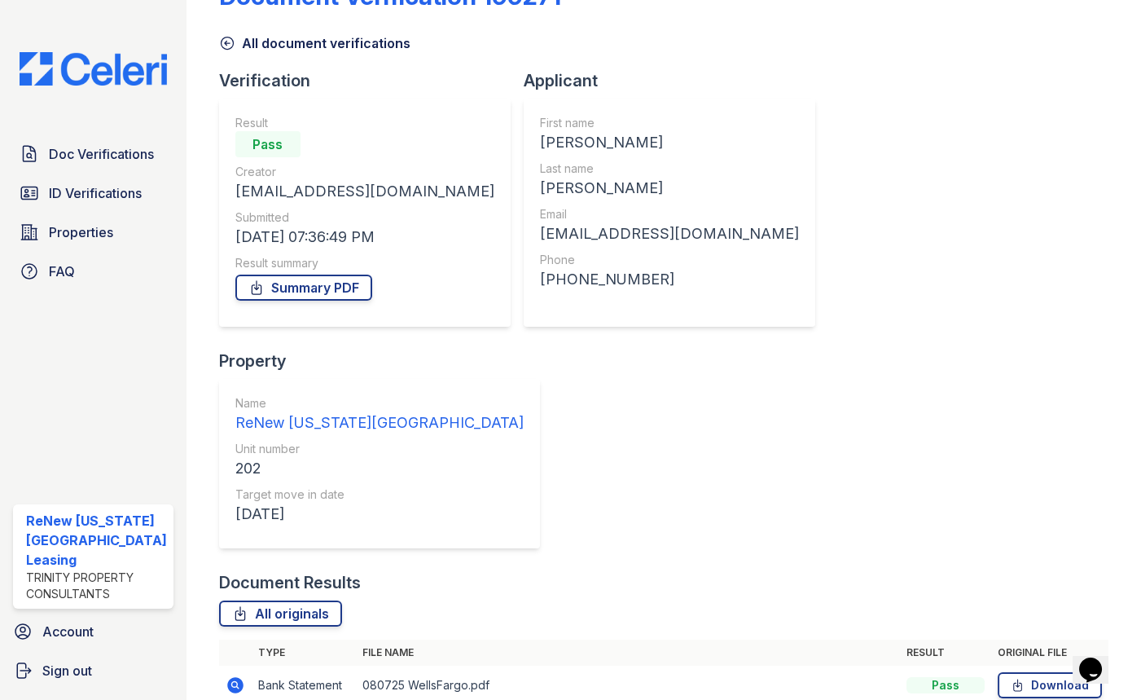
scroll to position [106, 0]
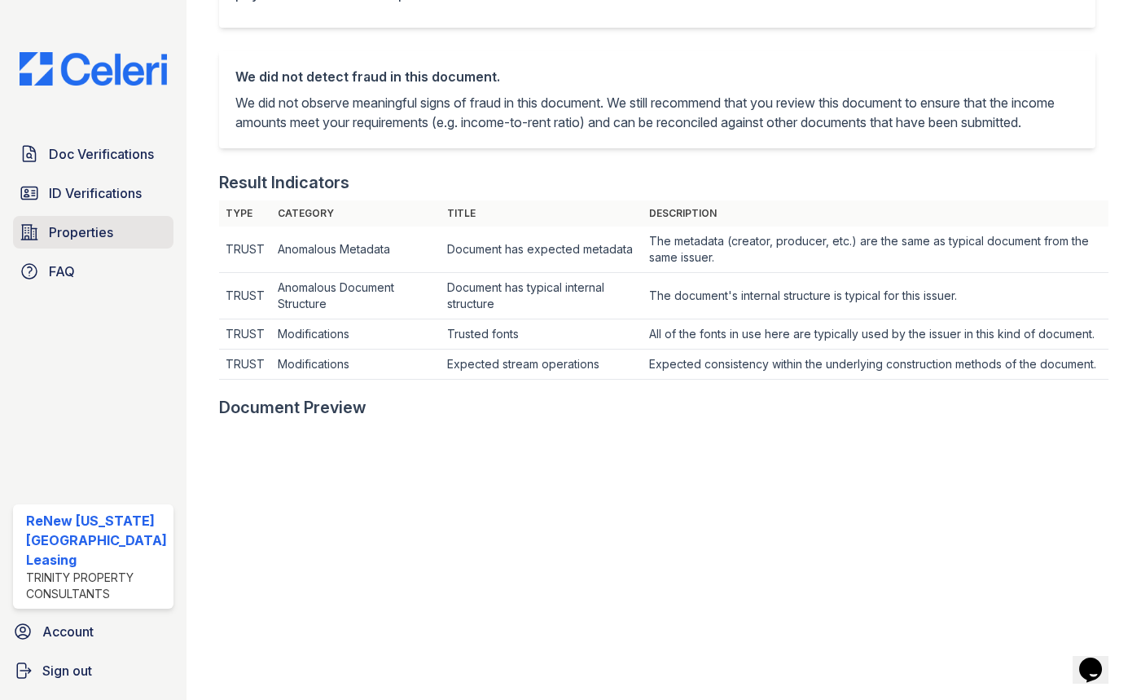
scroll to position [296, 0]
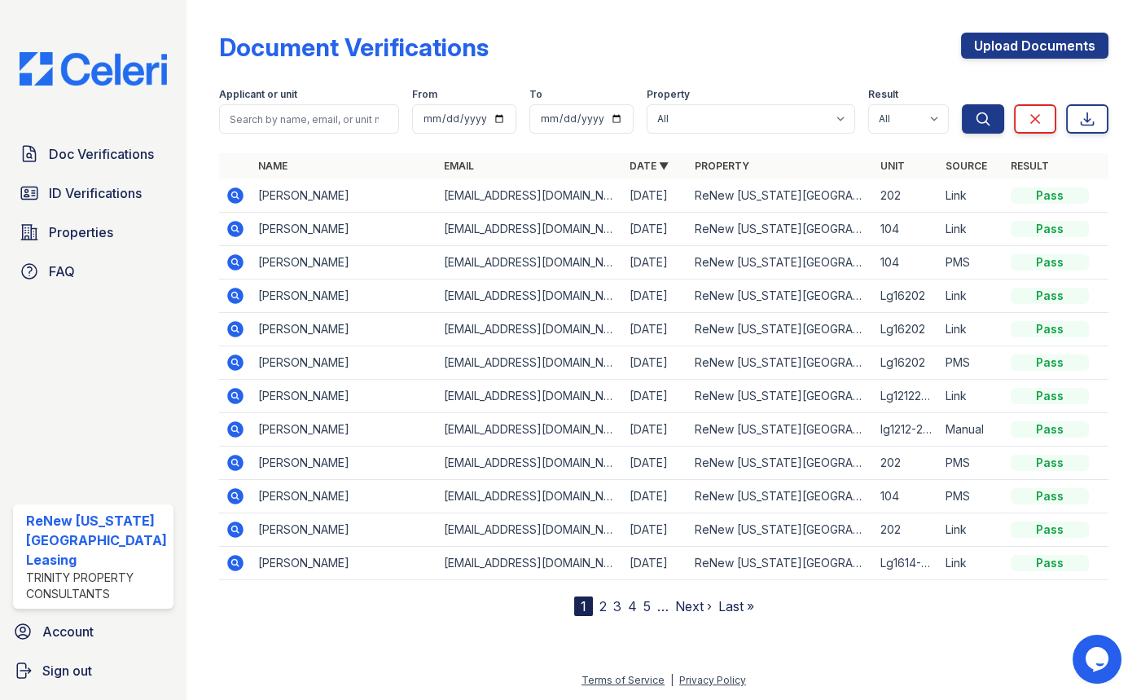
click at [227, 191] on icon at bounding box center [235, 195] width 16 height 16
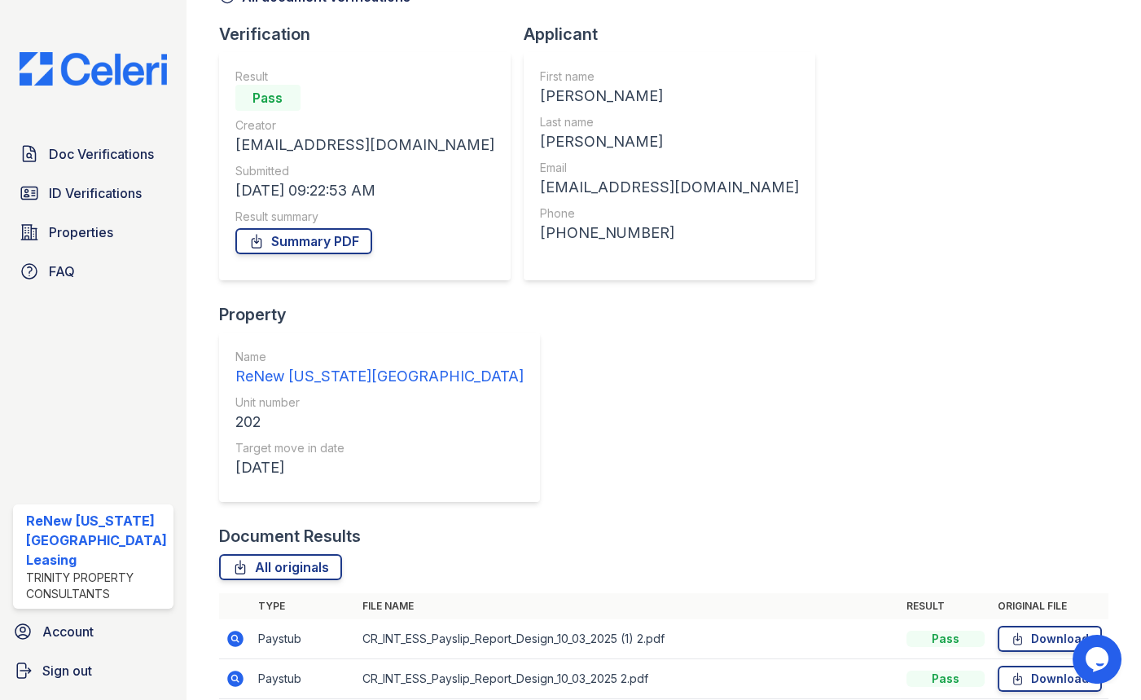
scroll to position [106, 0]
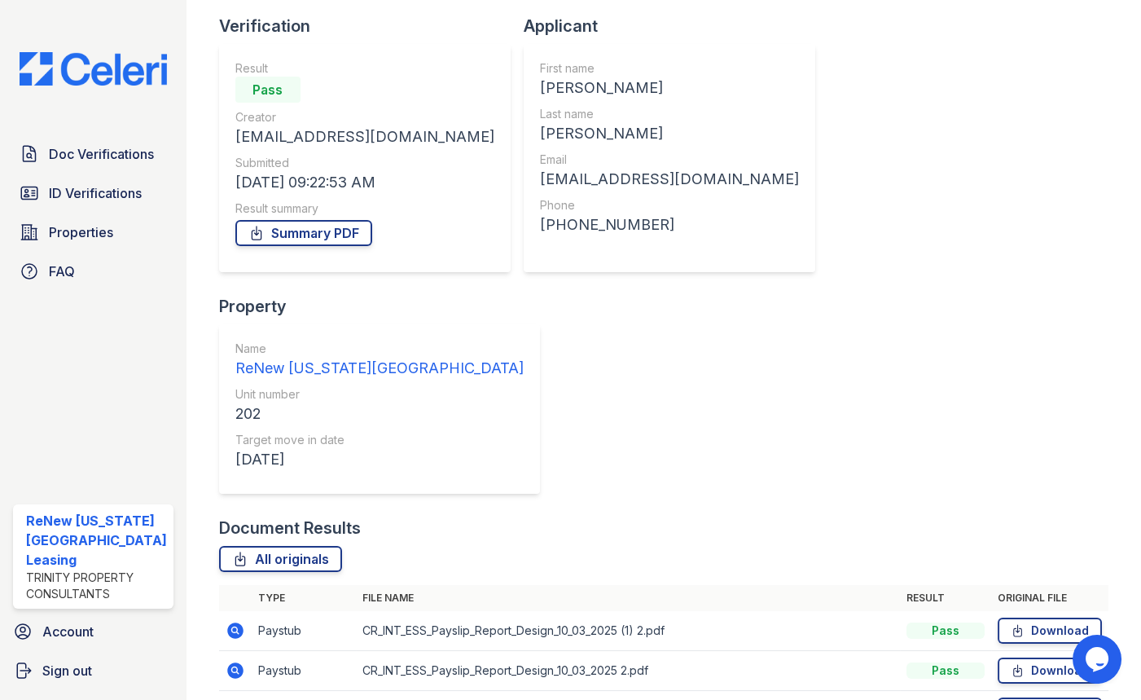
click at [226, 699] on icon at bounding box center [236, 710] width 20 height 20
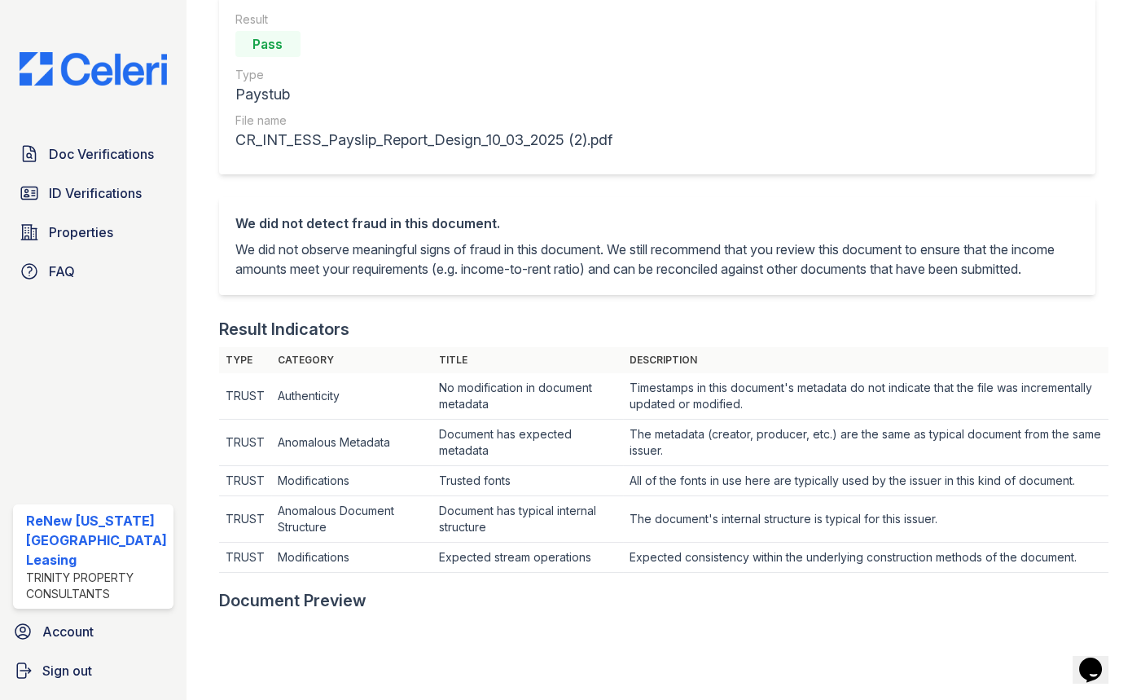
scroll to position [370, 0]
